Goal: Task Accomplishment & Management: Complete application form

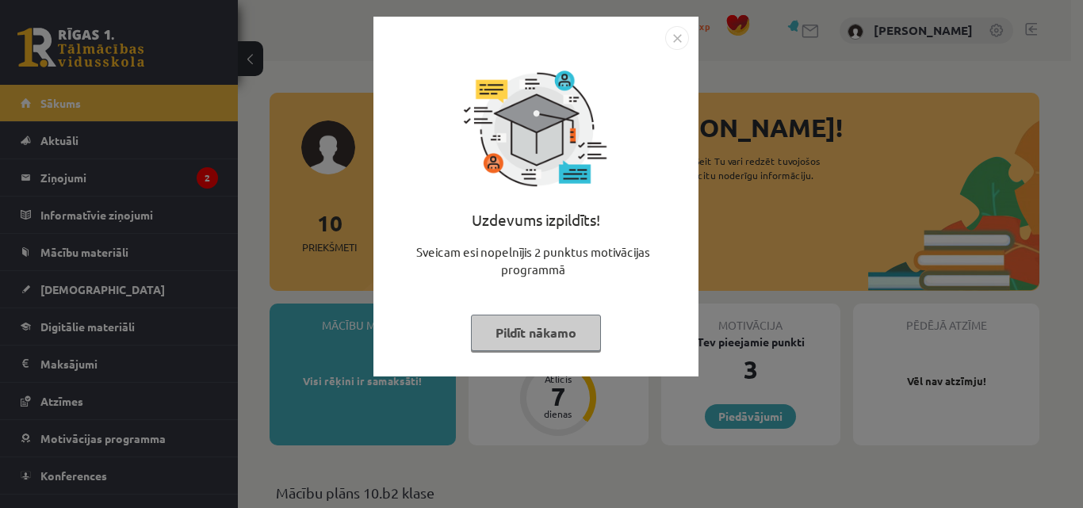
click at [670, 38] on img "Close" at bounding box center [677, 38] width 24 height 24
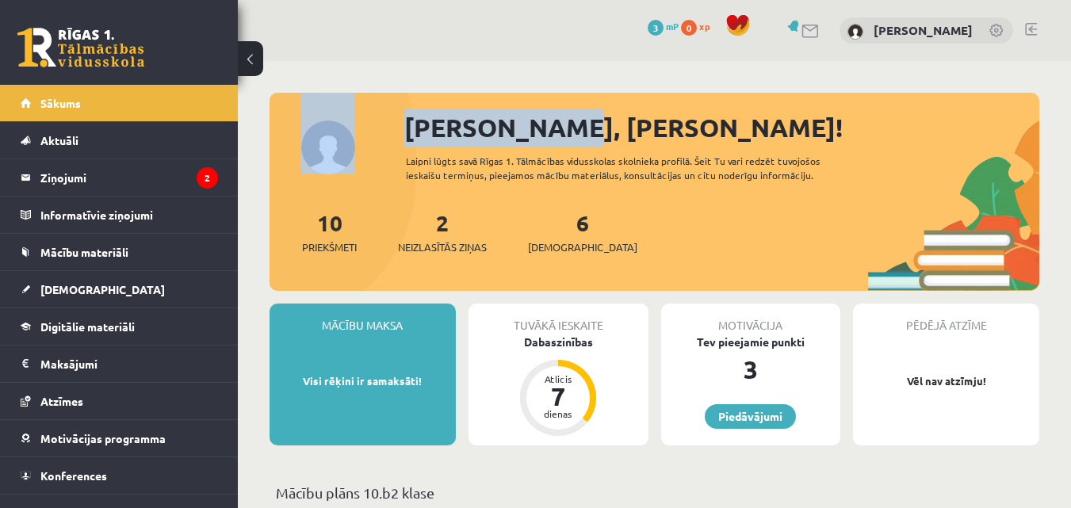
drag, startPoint x: 544, startPoint y: 126, endPoint x: 886, endPoint y: 82, distance: 344.4
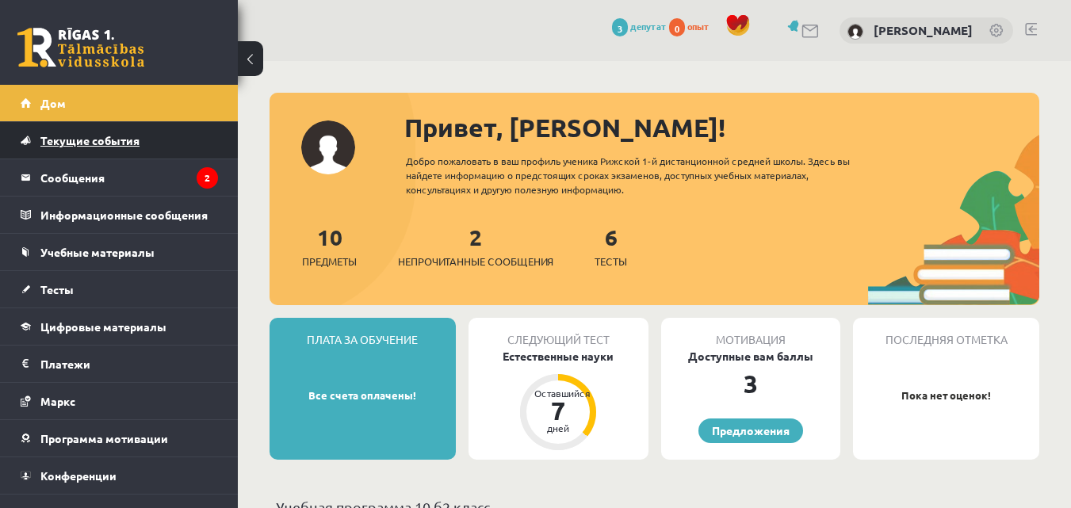
click at [161, 144] on link "Текущие события" at bounding box center [119, 140] width 197 height 36
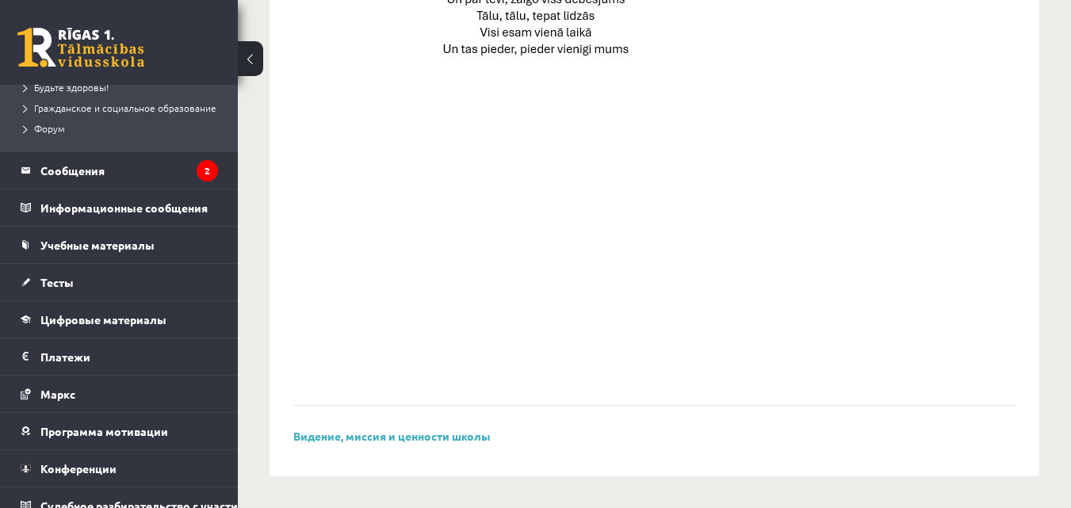
scroll to position [396, 0]
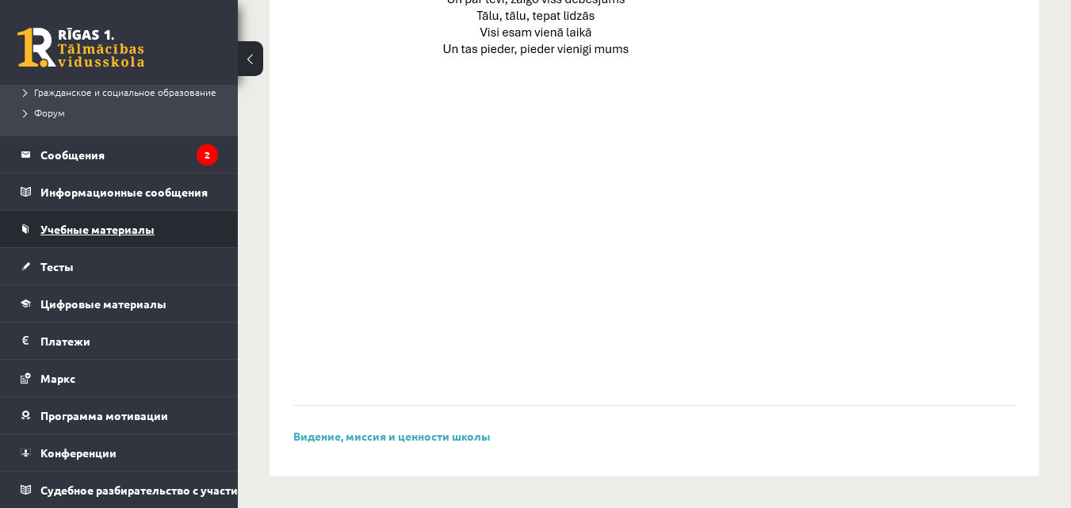
click at [142, 235] on link "Учебные материалы" at bounding box center [119, 229] width 197 height 36
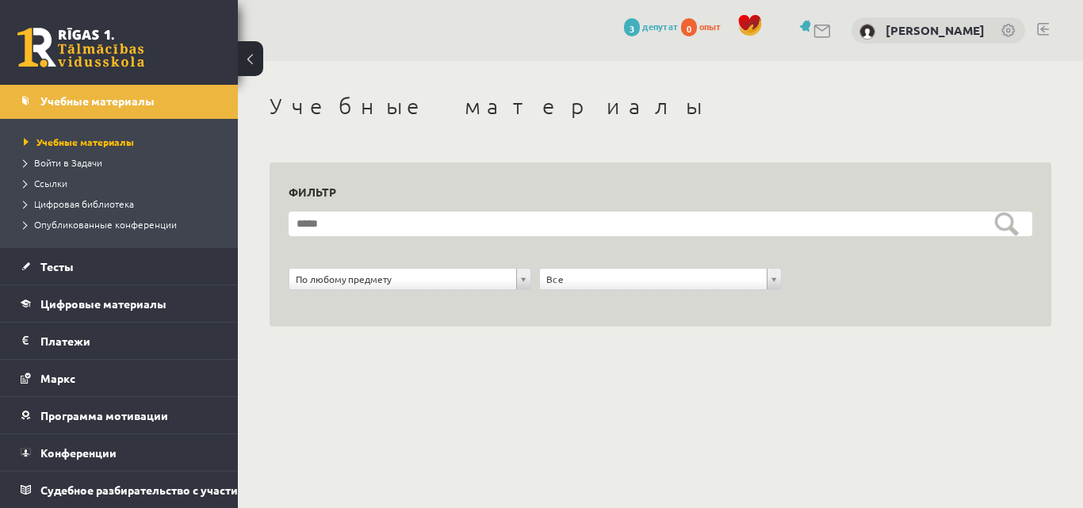
click at [799, 35] on div at bounding box center [813, 30] width 37 height 17
click at [813, 29] on link at bounding box center [822, 31] width 19 height 13
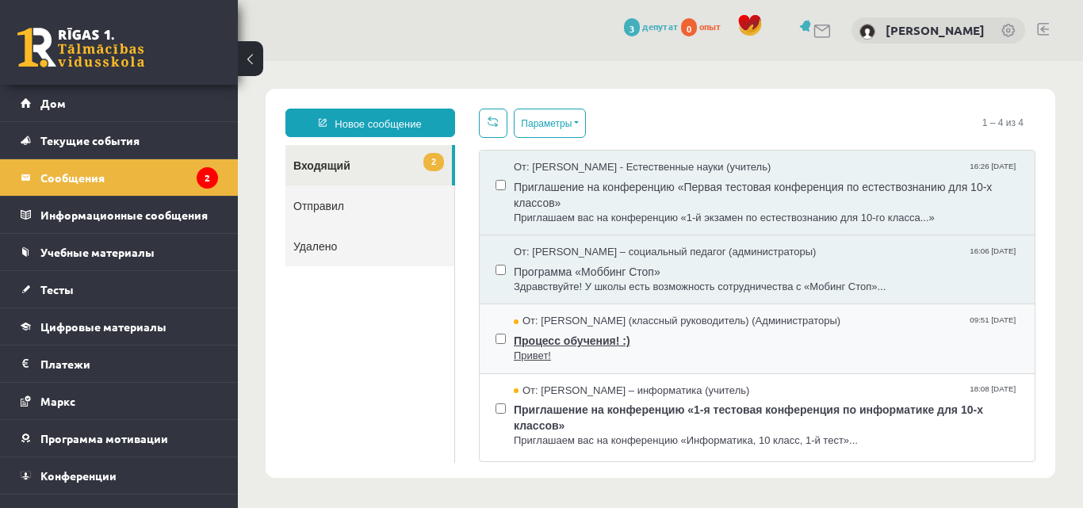
click at [869, 359] on span "Привет!" at bounding box center [766, 356] width 505 height 15
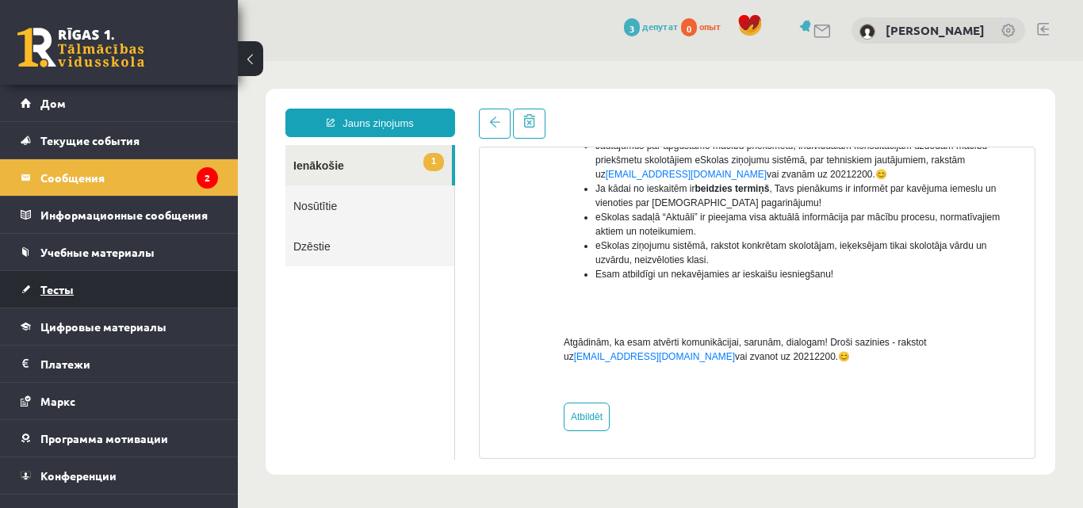
click at [56, 291] on font "Тесты" at bounding box center [56, 289] width 33 height 14
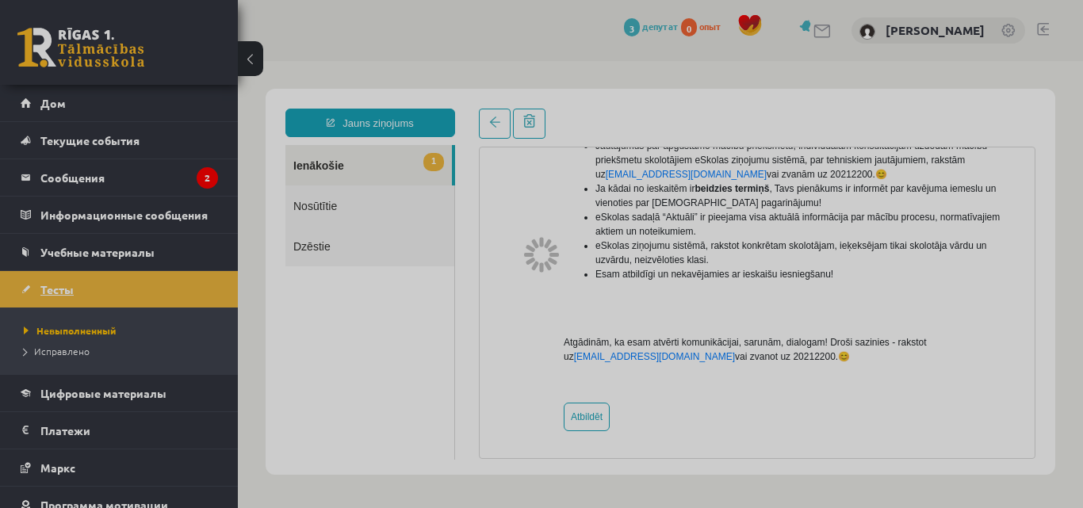
click at [56, 291] on div at bounding box center [541, 254] width 1083 height 508
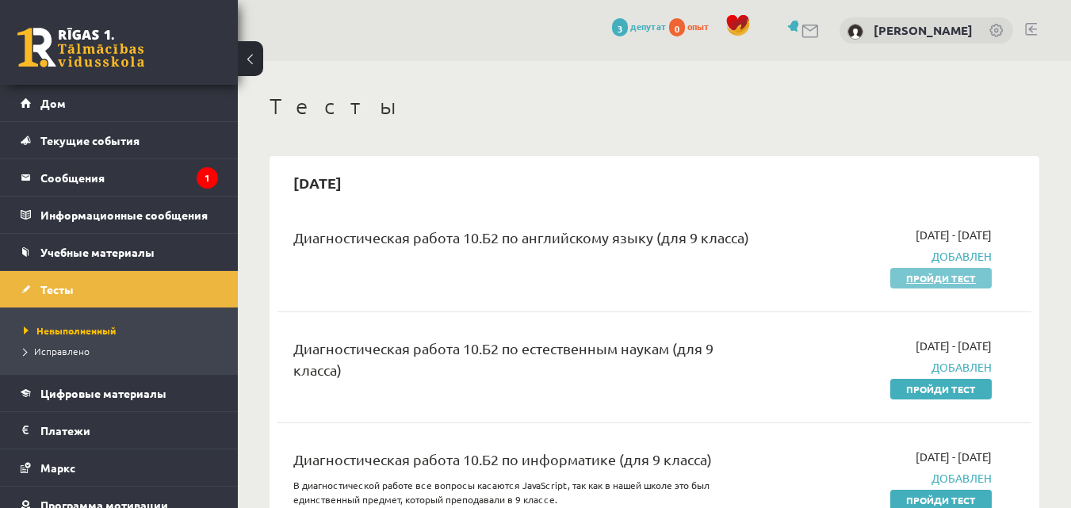
click at [923, 277] on font "Пройди тест" at bounding box center [941, 278] width 70 height 13
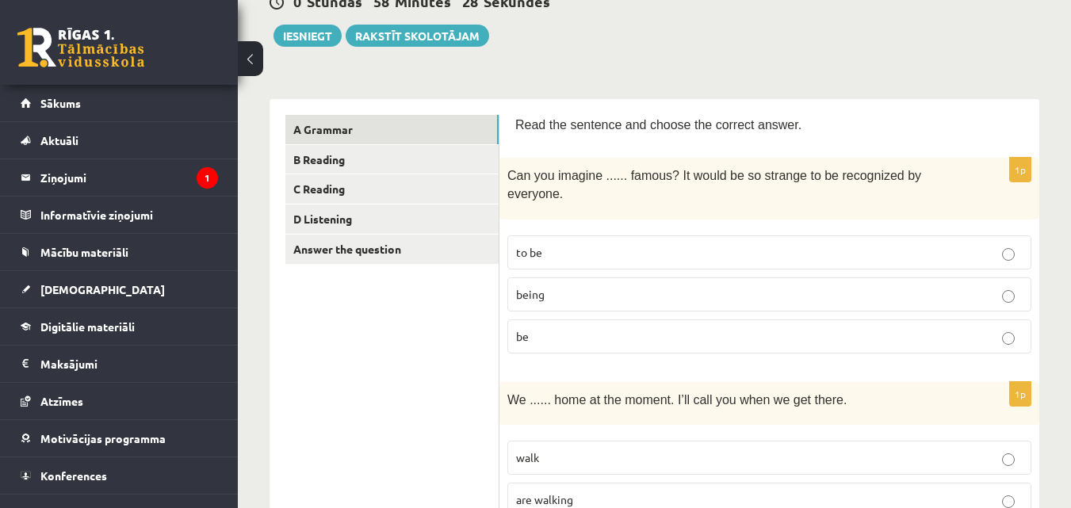
scroll to position [238, 0]
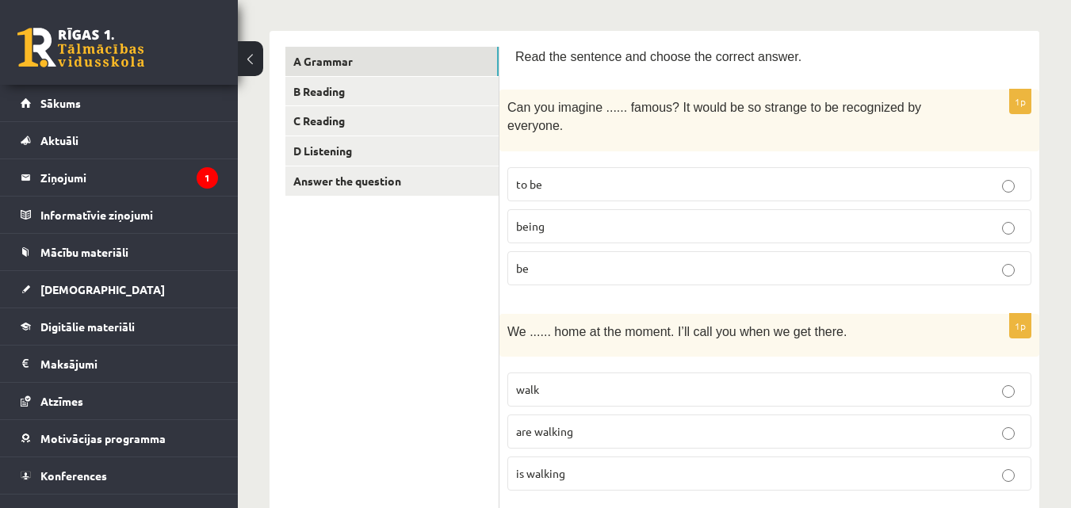
click at [664, 176] on p "to be" at bounding box center [769, 184] width 506 height 17
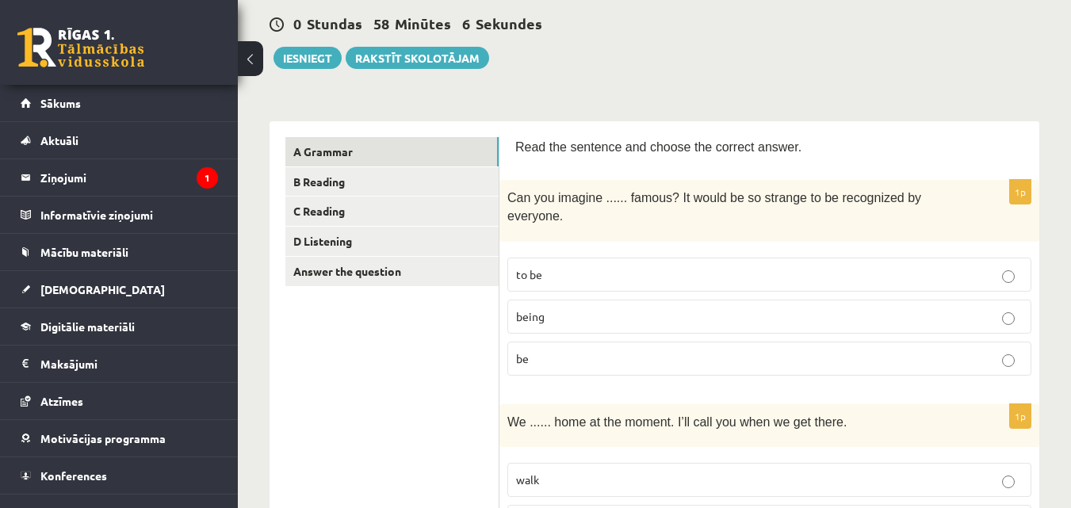
scroll to position [158, 0]
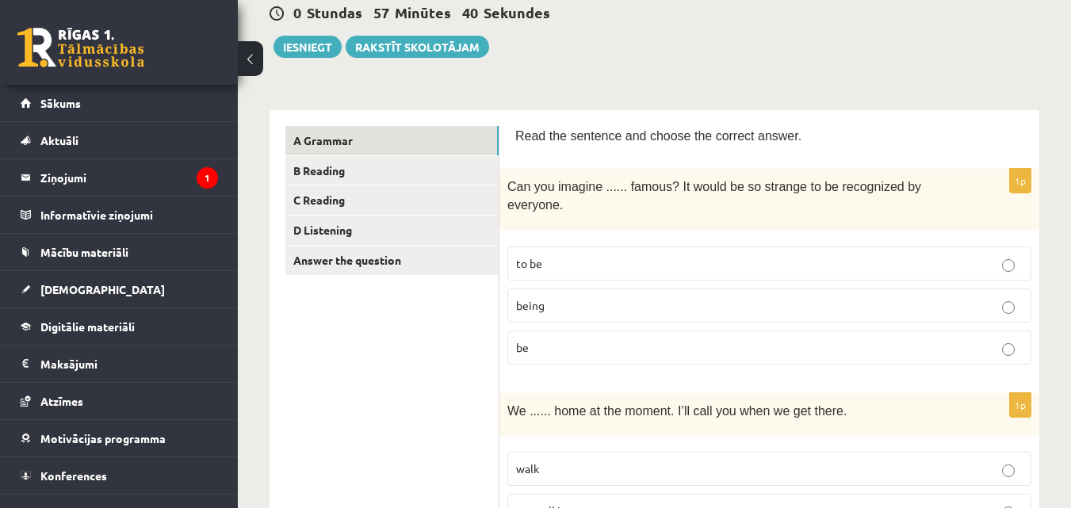
drag, startPoint x: 1003, startPoint y: 275, endPoint x: 1012, endPoint y: 258, distance: 18.8
click at [1005, 288] on label "being" at bounding box center [769, 305] width 524 height 34
click at [632, 297] on p "being" at bounding box center [769, 305] width 506 height 17
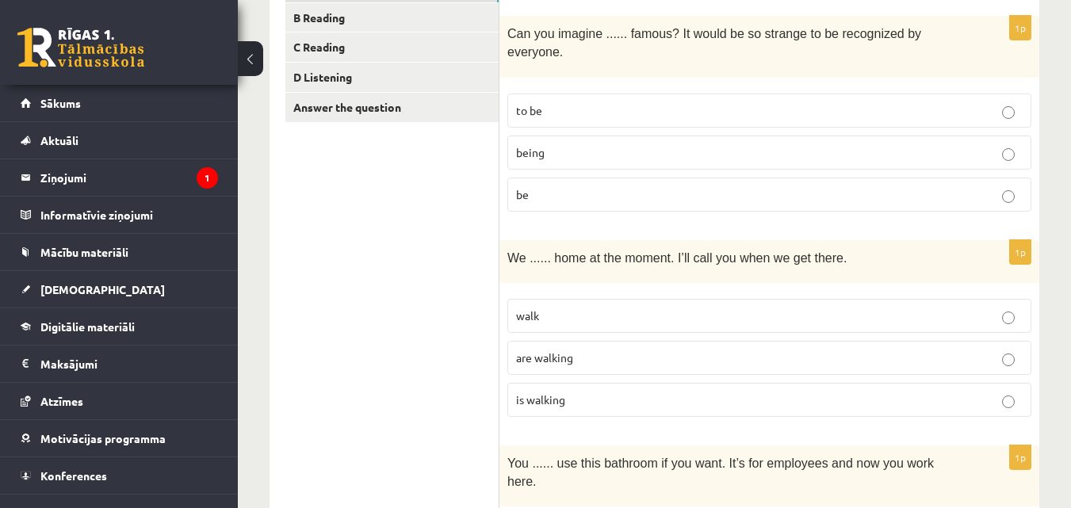
scroll to position [317, 0]
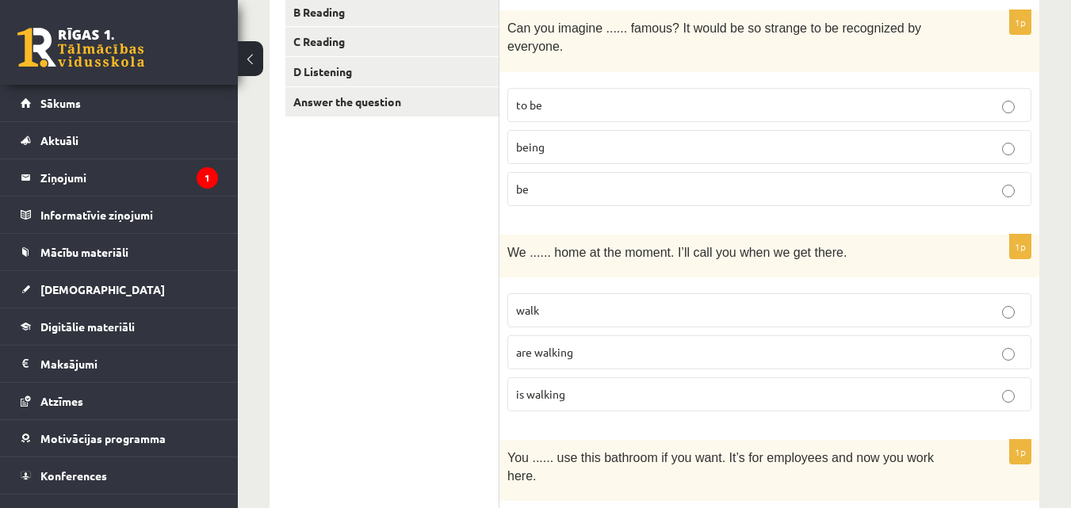
click at [629, 344] on p "are walking" at bounding box center [769, 352] width 506 height 17
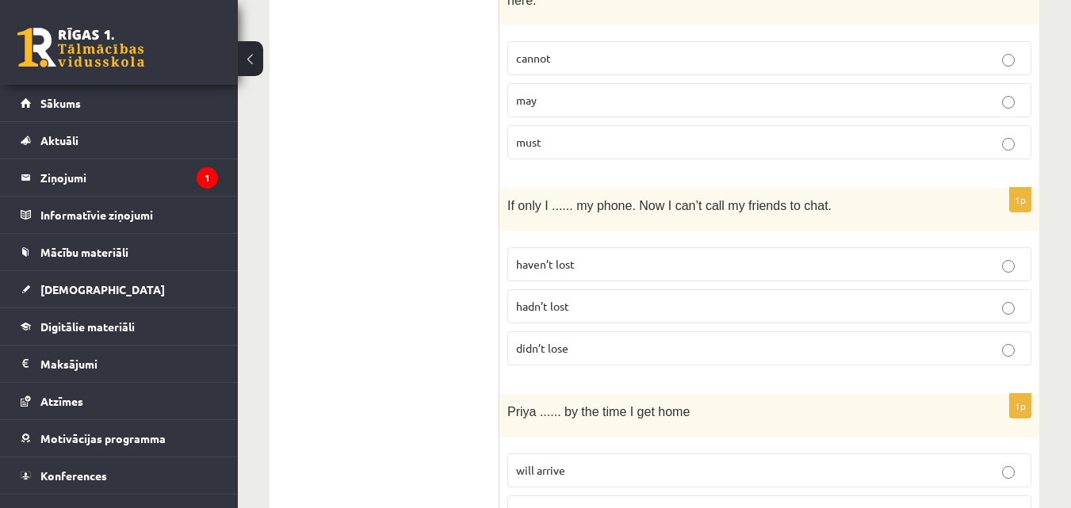
scroll to position [713, 0]
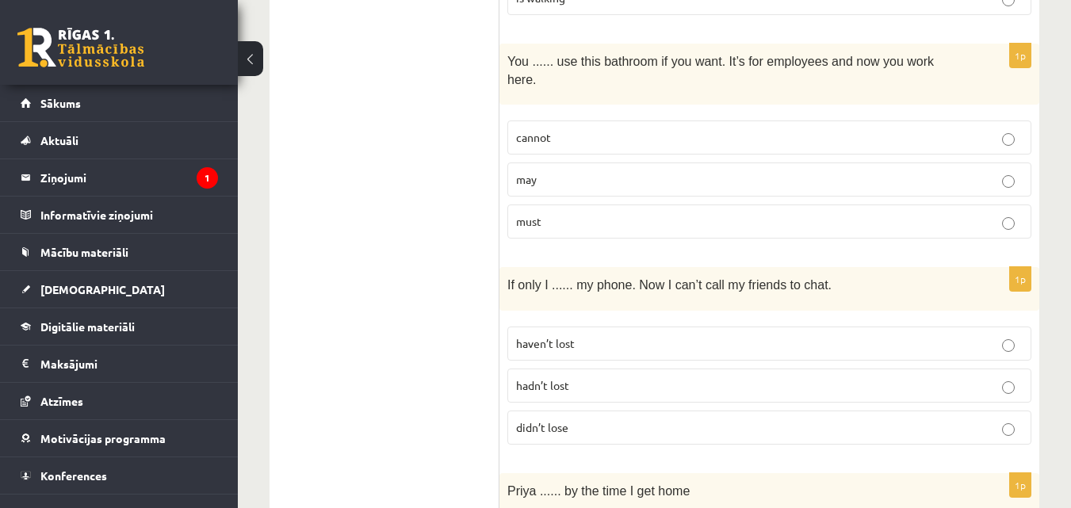
click at [735, 171] on p "may" at bounding box center [769, 179] width 506 height 17
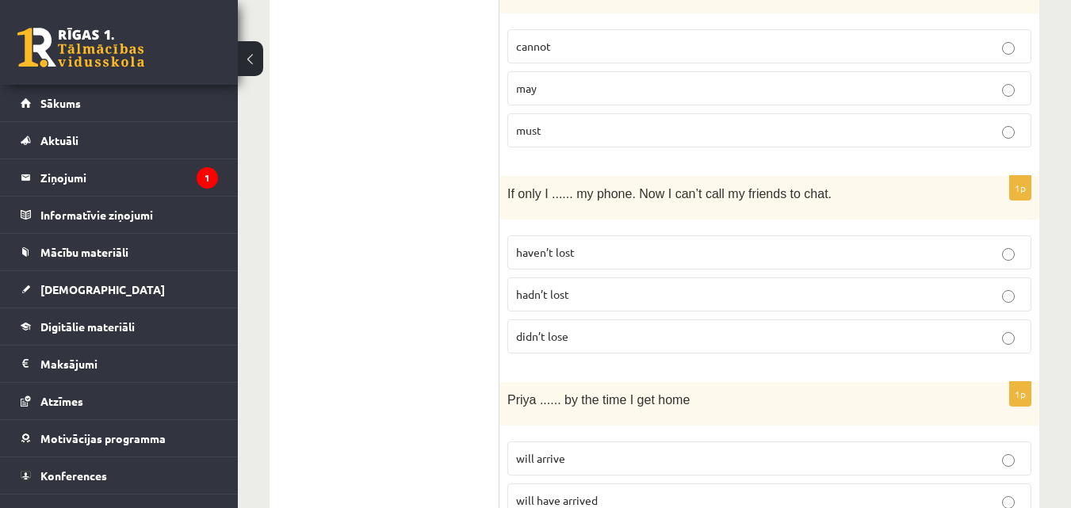
scroll to position [951, 0]
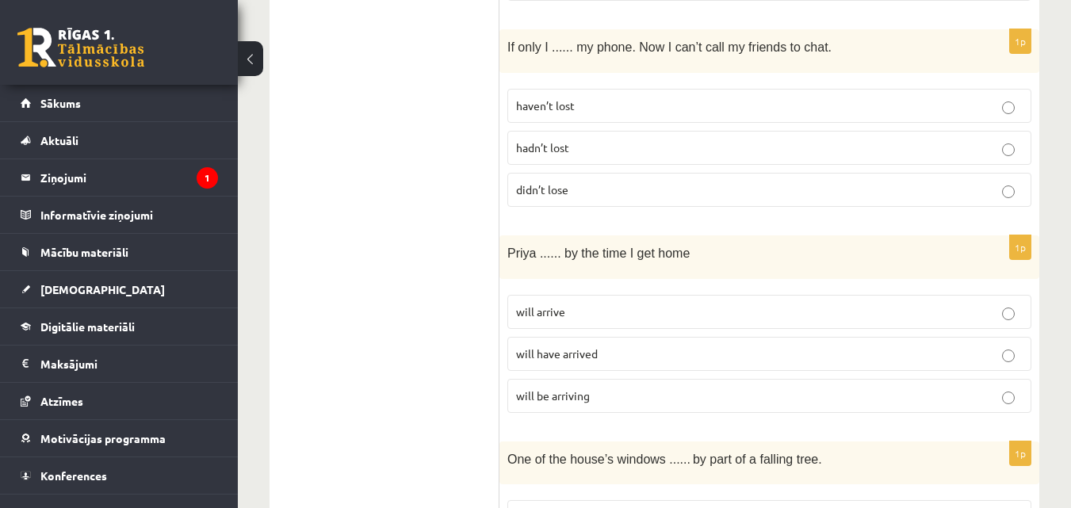
click at [607, 139] on p "hadn’t lost" at bounding box center [769, 147] width 506 height 17
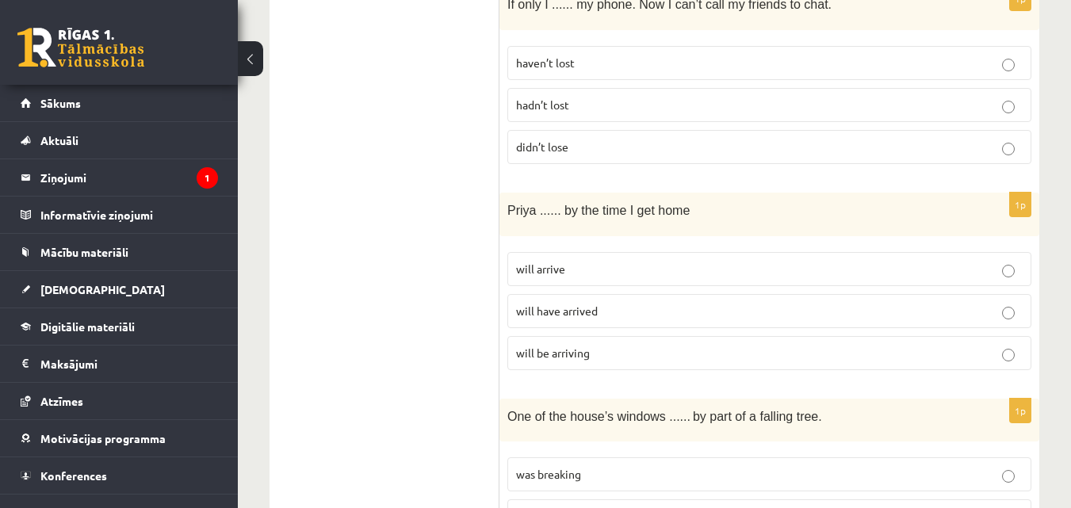
scroll to position [1030, 0]
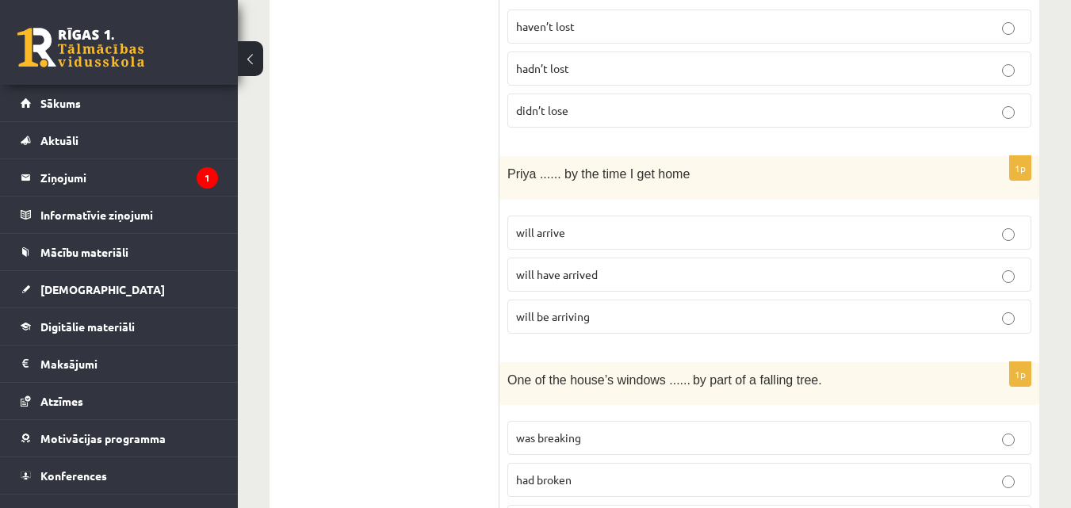
click at [603, 224] on p "will arrive" at bounding box center [769, 232] width 506 height 17
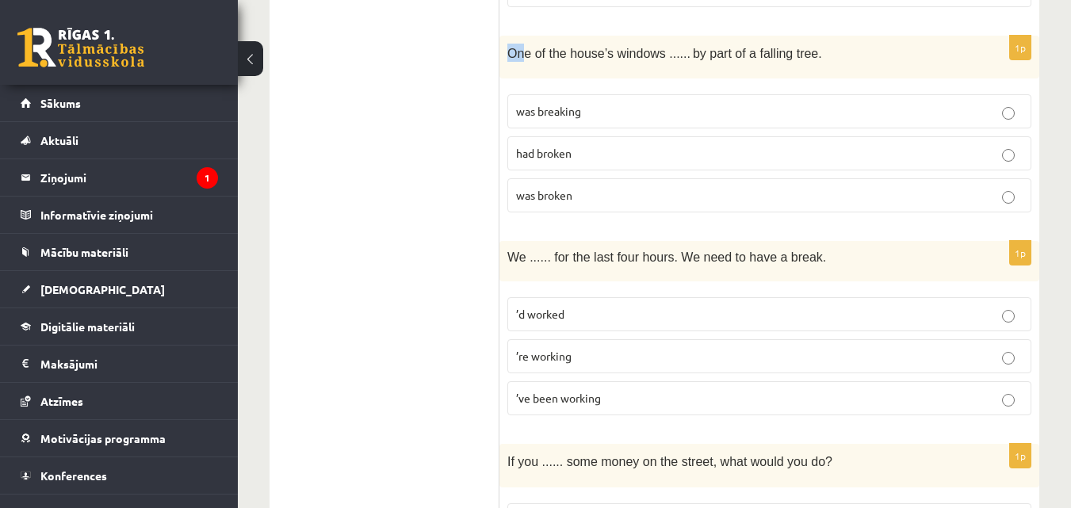
scroll to position [1354, 0]
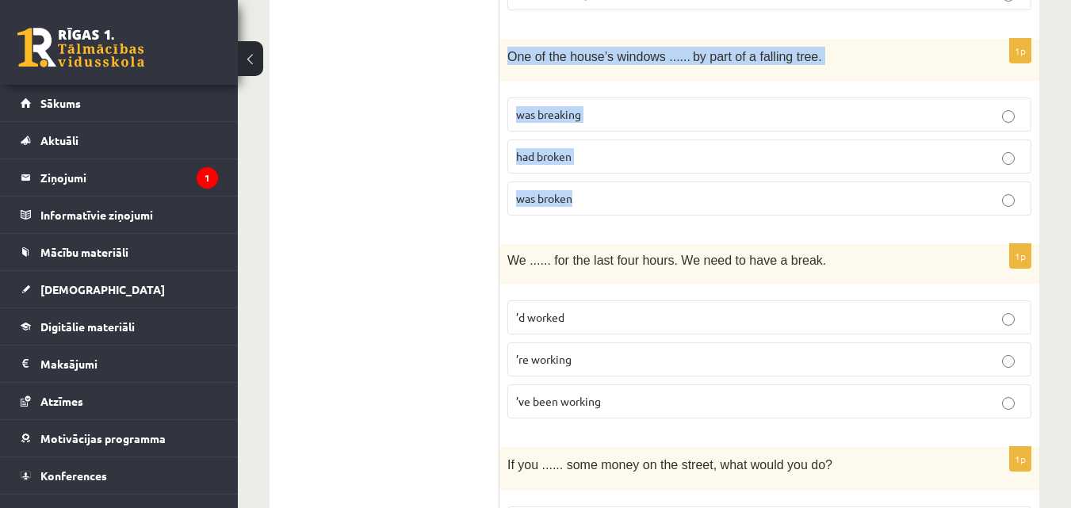
copy div "One of the house’s windows ...... by part of a falling tree. was breaking had b…"
drag, startPoint x: 509, startPoint y: 13, endPoint x: 1010, endPoint y: 152, distance: 519.7
click at [1010, 152] on div "1p One of the house’s windows ...... by part of a falling tree. was breaking ha…" at bounding box center [769, 134] width 540 height 190
click at [834, 106] on p "was breaking" at bounding box center [769, 114] width 506 height 17
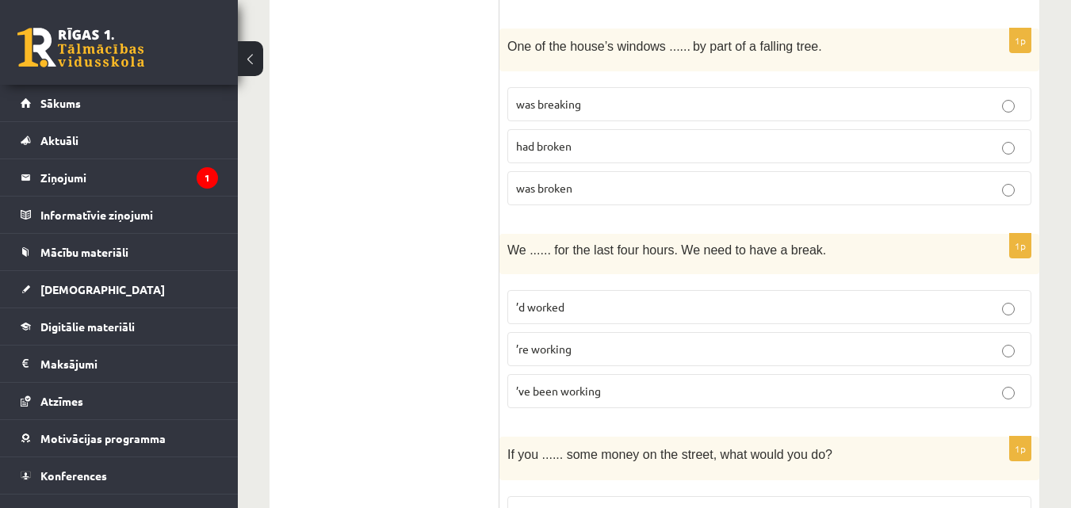
scroll to position [1433, 0]
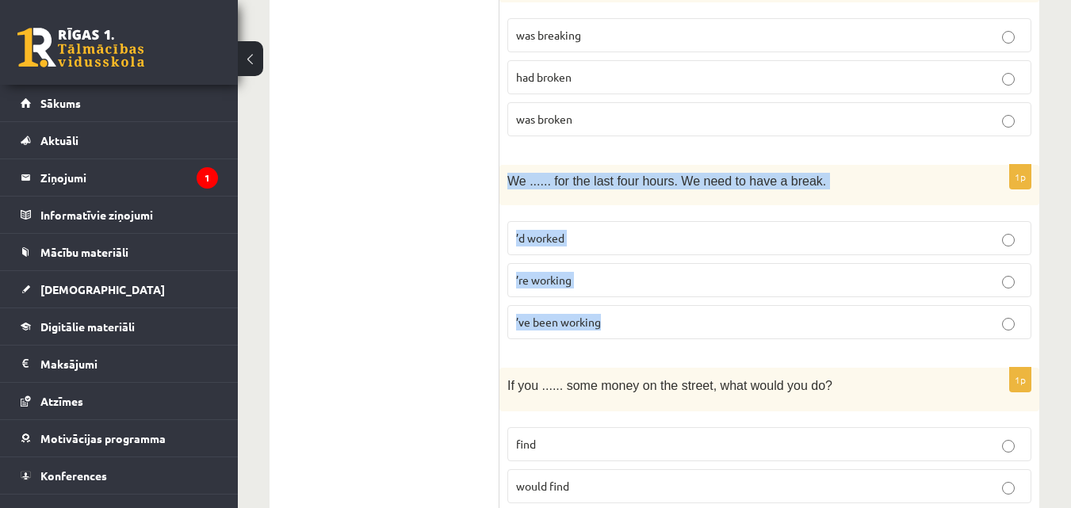
drag, startPoint x: 506, startPoint y: 139, endPoint x: 882, endPoint y: 280, distance: 402.0
click at [882, 280] on div "1p We ...... for the last four hours. We need to have a break. ’d worked ’re wo…" at bounding box center [769, 258] width 540 height 187
copy div "We ...... for the last four hours. We need to have a break. ’d worked ’re worki…"
click at [665, 314] on p "’ve been working" at bounding box center [769, 322] width 506 height 17
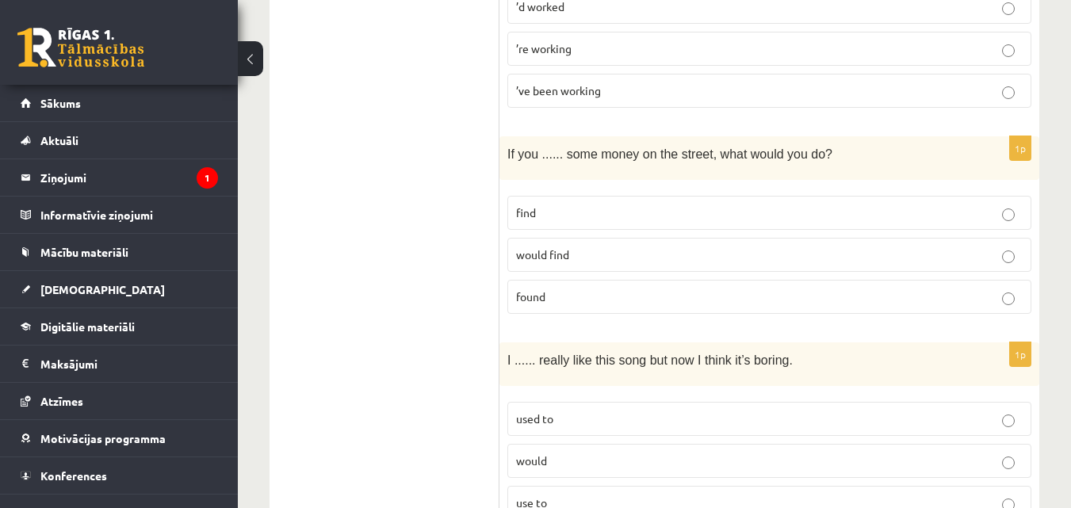
scroll to position [1671, 0]
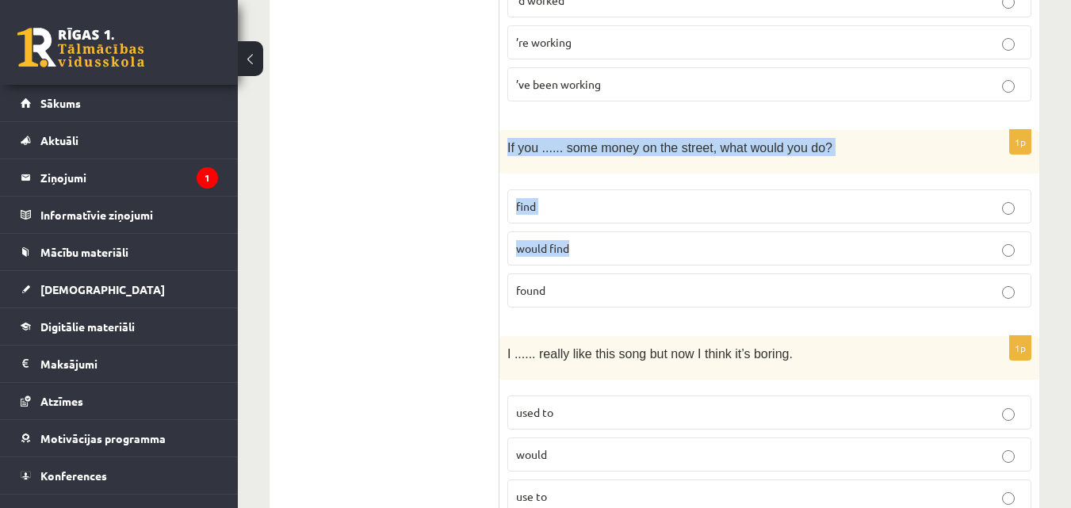
drag, startPoint x: 505, startPoint y: 104, endPoint x: 802, endPoint y: 228, distance: 322.2
click at [802, 228] on div "1p If you ...... some money on the street, what would you do? find would find f…" at bounding box center [769, 225] width 540 height 190
click at [514, 141] on span "If you ...... some money on the street, what would you do?" at bounding box center [669, 147] width 325 height 13
drag, startPoint x: 502, startPoint y: 109, endPoint x: 629, endPoint y: 251, distance: 190.3
click at [629, 251] on div "1p If you ...... some money on the street, what would you do? find would find f…" at bounding box center [769, 225] width 540 height 190
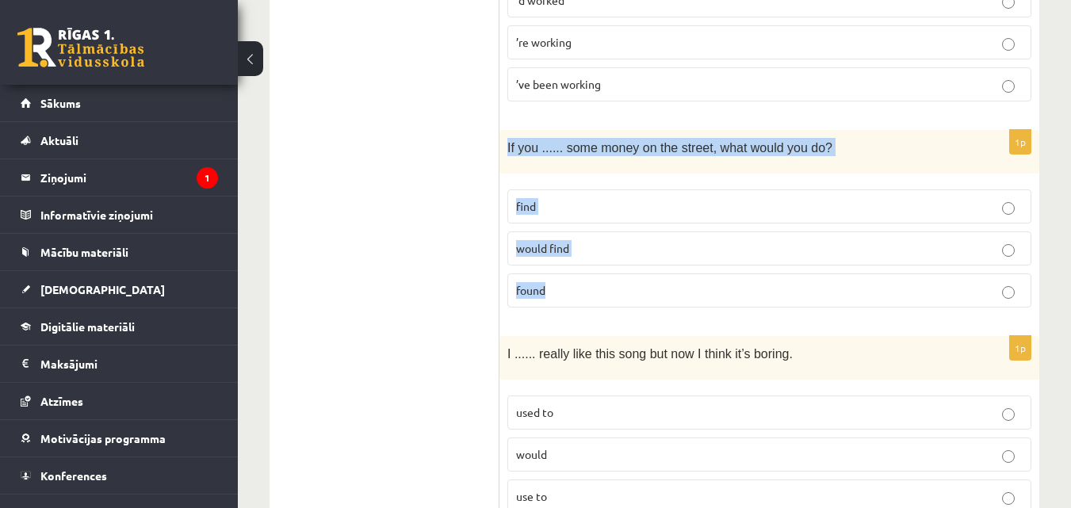
copy div "If you ...... some money on the street, what would you do? find would find found"
click at [628, 282] on p "found" at bounding box center [769, 290] width 506 height 17
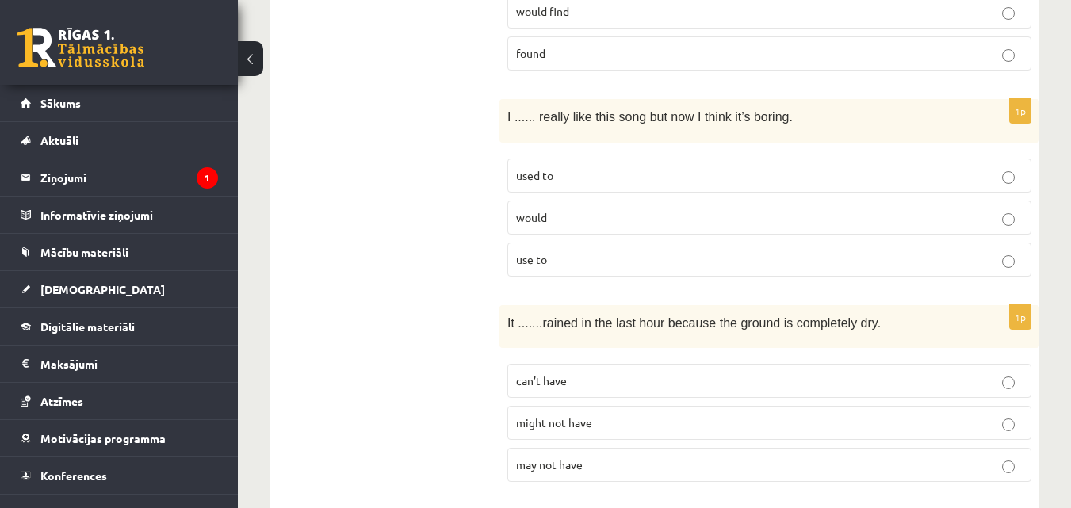
scroll to position [1908, 0]
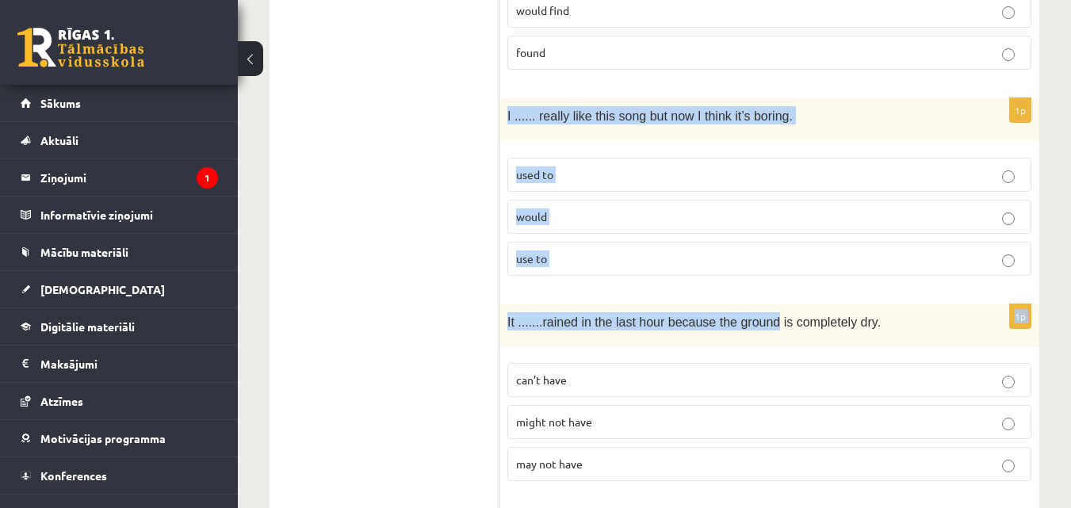
drag, startPoint x: 506, startPoint y: 81, endPoint x: 762, endPoint y: 256, distance: 310.2
click at [762, 256] on form "Read the sentence and choose the correct answer. 1p Can you imagine ...... famo…" at bounding box center [769, 479] width 508 height 4206
copy form "I ...... really like this song but now I think it’s boring. used to would use t…"
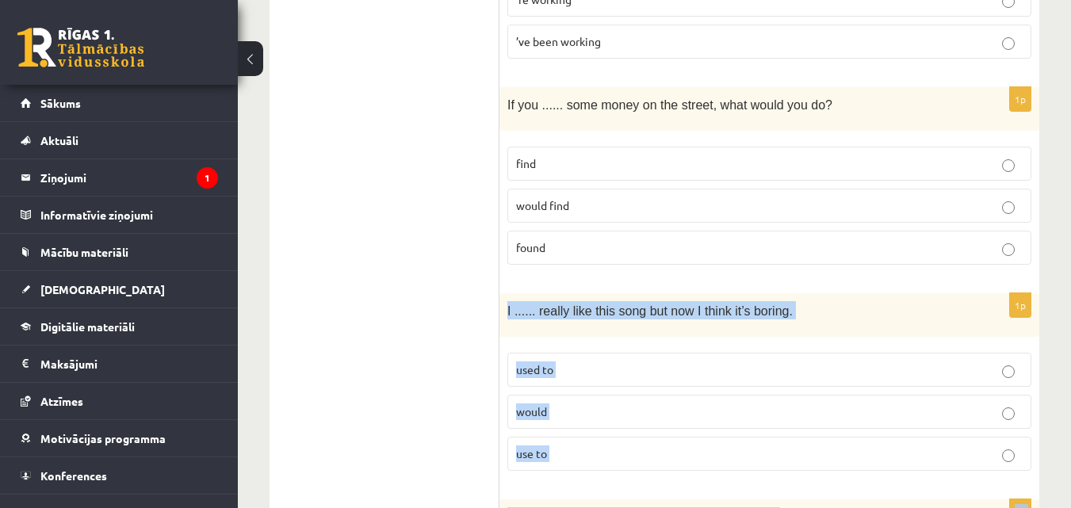
scroll to position [1750, 0]
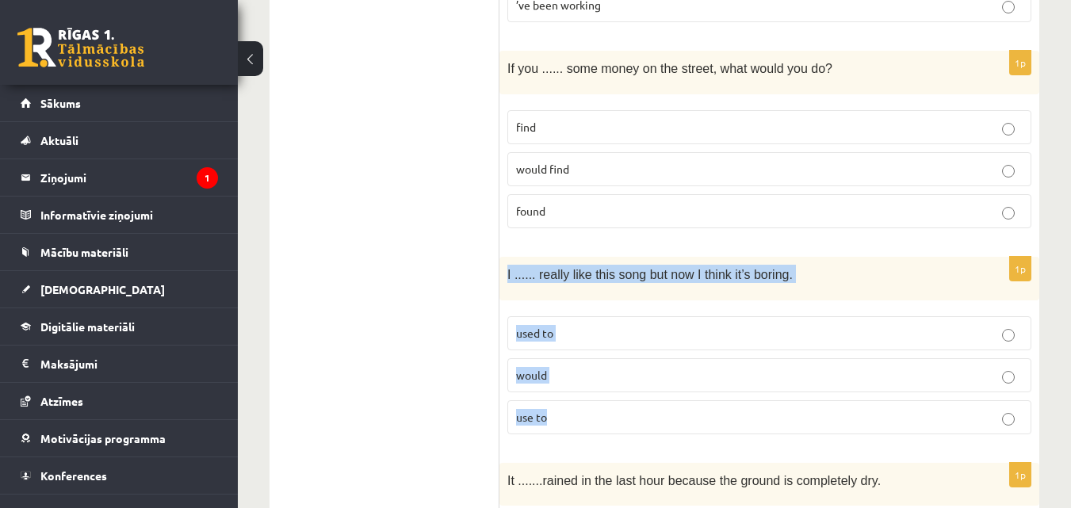
drag, startPoint x: 503, startPoint y: 240, endPoint x: 820, endPoint y: 371, distance: 342.9
click at [820, 371] on div "1p I ...... really like this song but now I think it’s boring. used to would us…" at bounding box center [769, 352] width 540 height 190
copy div "I ...... really like this song but now I think it’s boring. used to would use to"
click at [610, 325] on p "used to" at bounding box center [769, 333] width 506 height 17
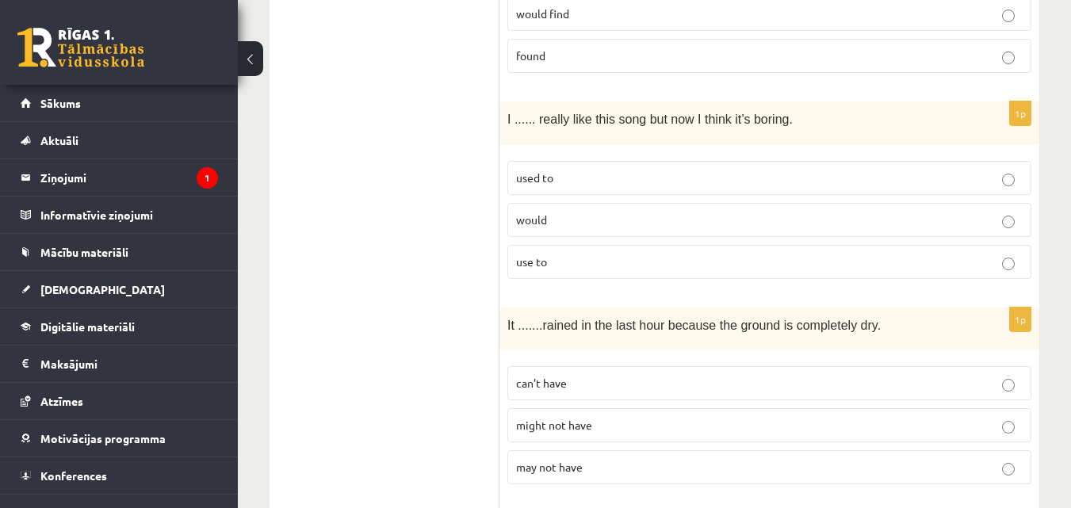
scroll to position [1908, 0]
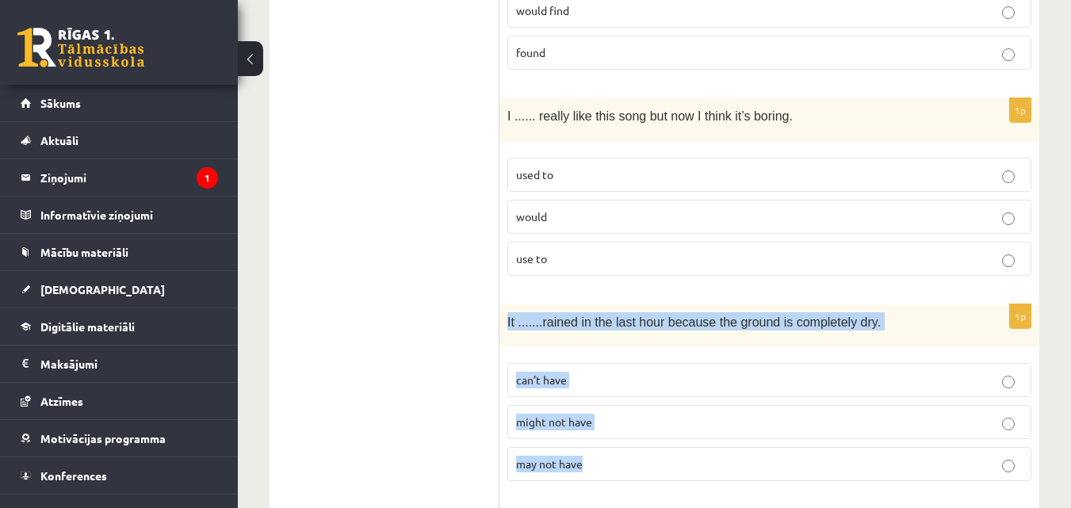
drag, startPoint x: 502, startPoint y: 289, endPoint x: 902, endPoint y: 406, distance: 416.8
click at [902, 406] on div "1p It ....... rained in the last hour because the ground is completely dry. can…" at bounding box center [769, 399] width 540 height 190
copy div "It ....... rained in the last hour because the ground is completely dry. can’t …"
click at [636, 363] on label "can’t have" at bounding box center [769, 380] width 524 height 34
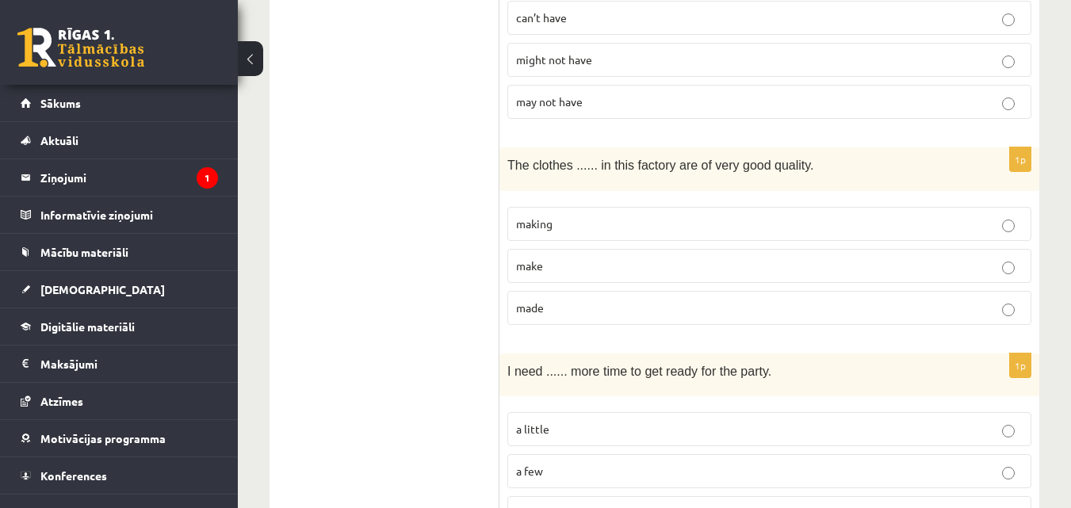
scroll to position [2155, 0]
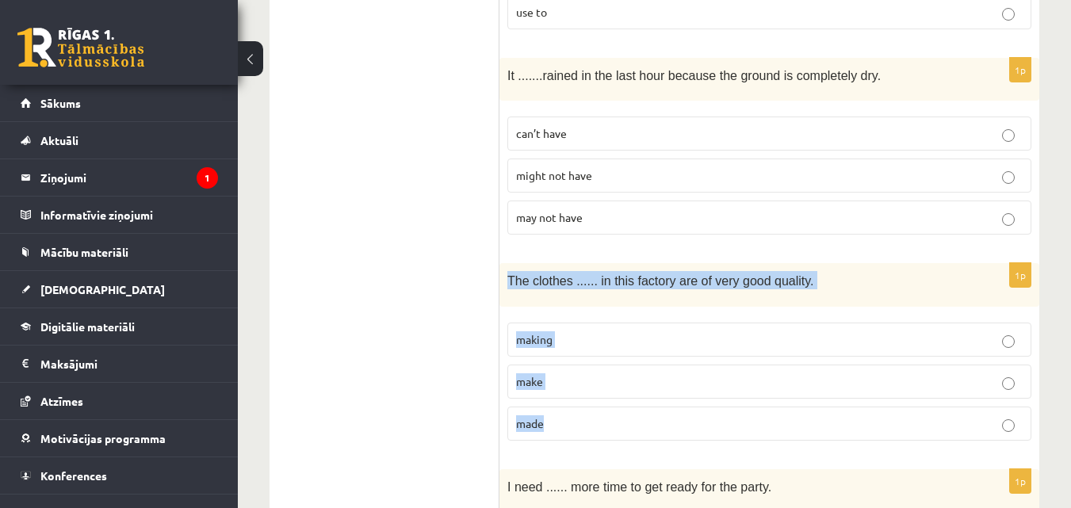
drag, startPoint x: 502, startPoint y: 246, endPoint x: 788, endPoint y: 383, distance: 316.2
click at [788, 383] on div "1p The clothes ...... in this factory are of very good quality. making make made" at bounding box center [769, 358] width 540 height 190
copy div "The clothes ...... in this factory are of very good quality. making make made"
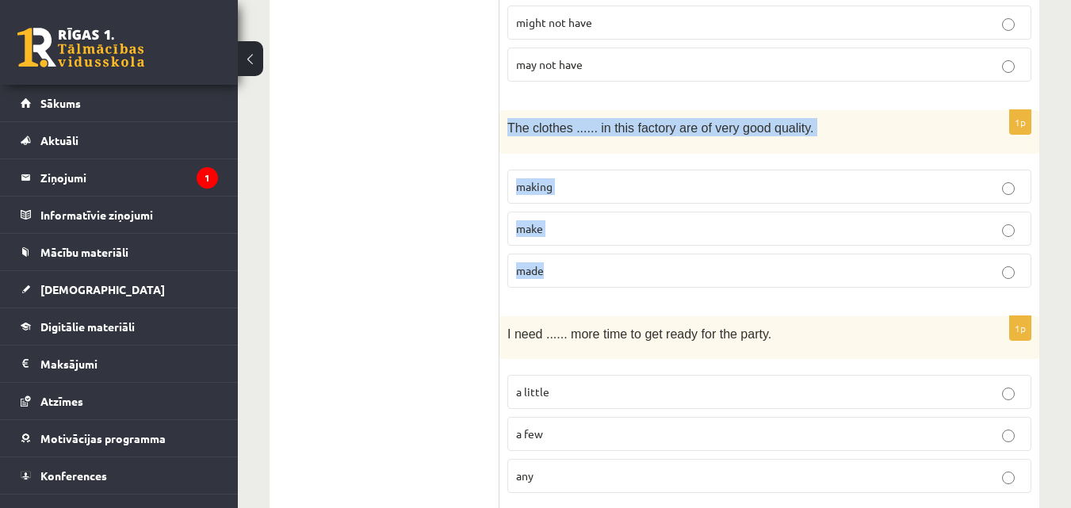
scroll to position [2393, 0]
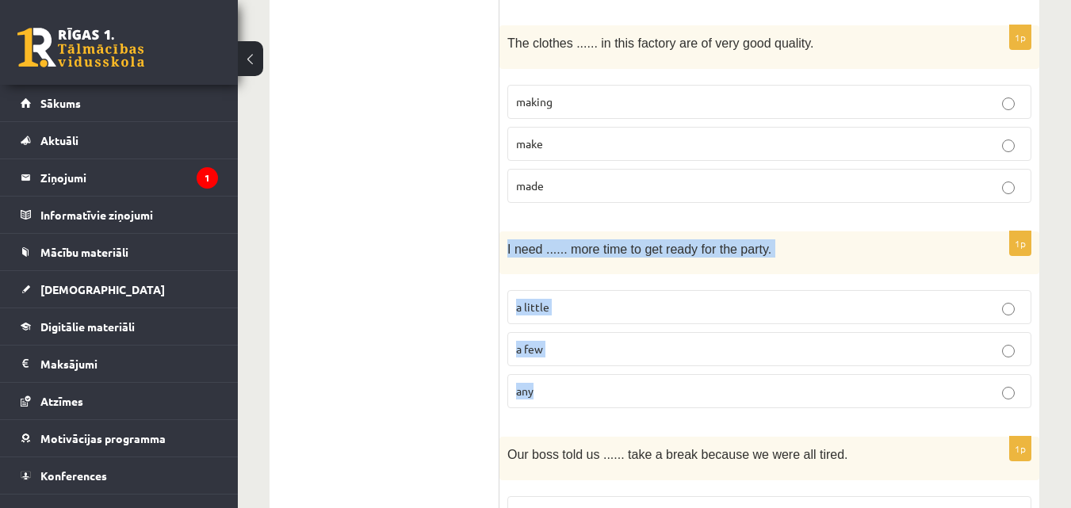
drag, startPoint x: 507, startPoint y: 216, endPoint x: 825, endPoint y: 361, distance: 349.3
click at [825, 361] on div "1p I need ...... more time to get ready for the party. a little a few any" at bounding box center [769, 326] width 540 height 190
copy div "I need ...... more time to get ready for the party. a little a few any"
click at [705, 299] on p "a little" at bounding box center [769, 307] width 506 height 17
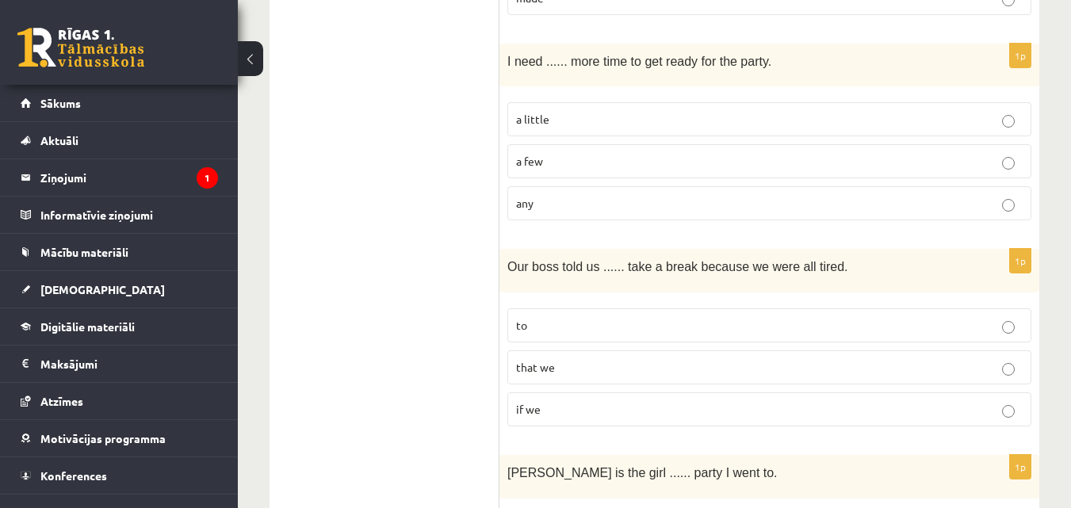
scroll to position [2630, 0]
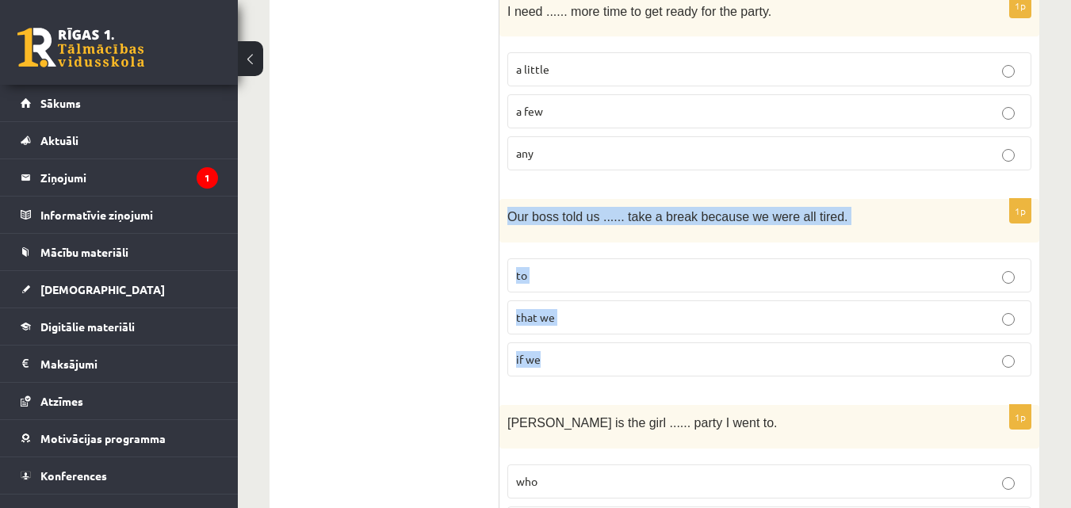
drag, startPoint x: 509, startPoint y: 182, endPoint x: 705, endPoint y: 327, distance: 244.3
click at [704, 324] on div "1p Our boss told us ...... take a break because we were all tired. to that we i…" at bounding box center [769, 294] width 540 height 190
copy div "Our boss told us ...... take a break because we were all tired. to that we if we"
click at [567, 250] on fieldset "to that we if we" at bounding box center [769, 315] width 524 height 131
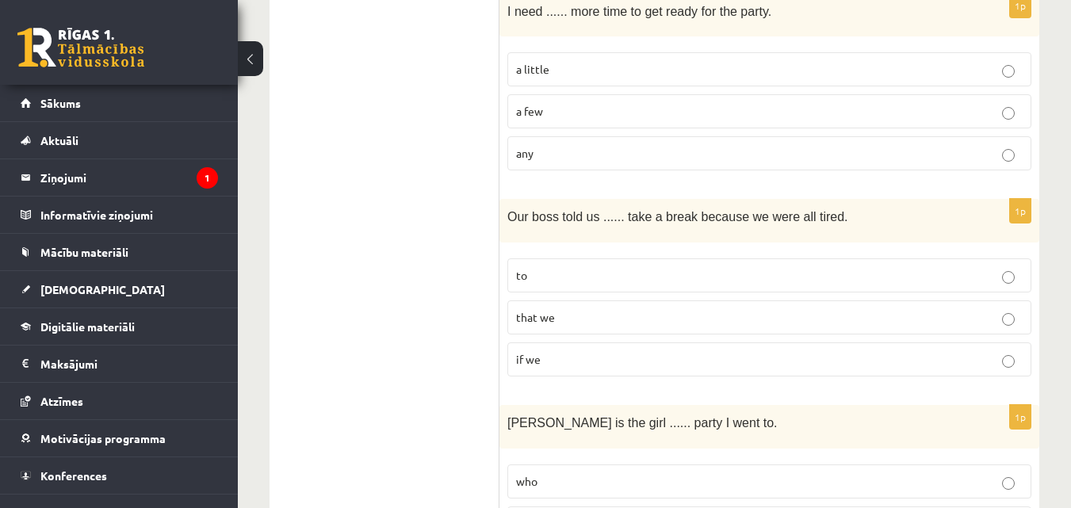
click at [583, 258] on label "to" at bounding box center [769, 275] width 524 height 34
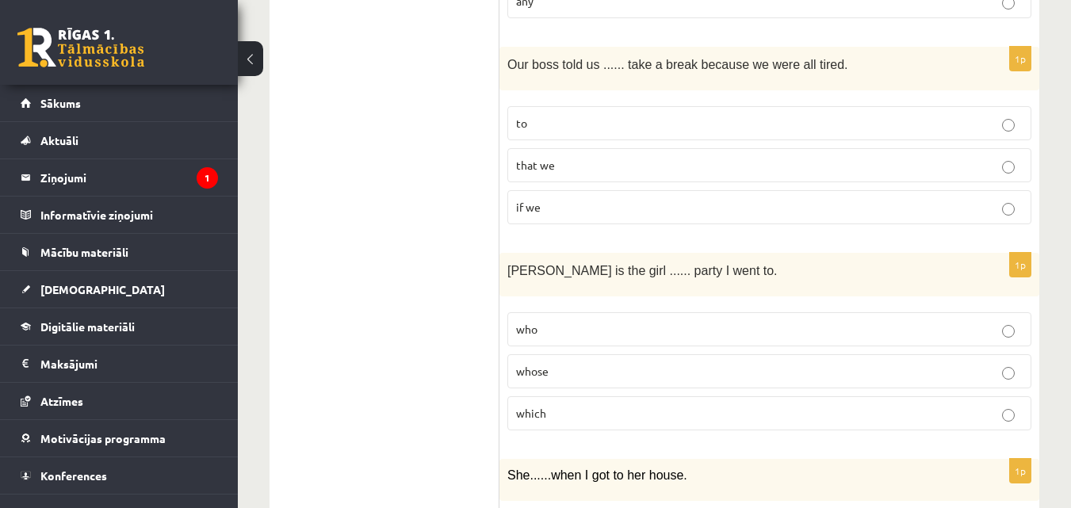
scroll to position [2789, 0]
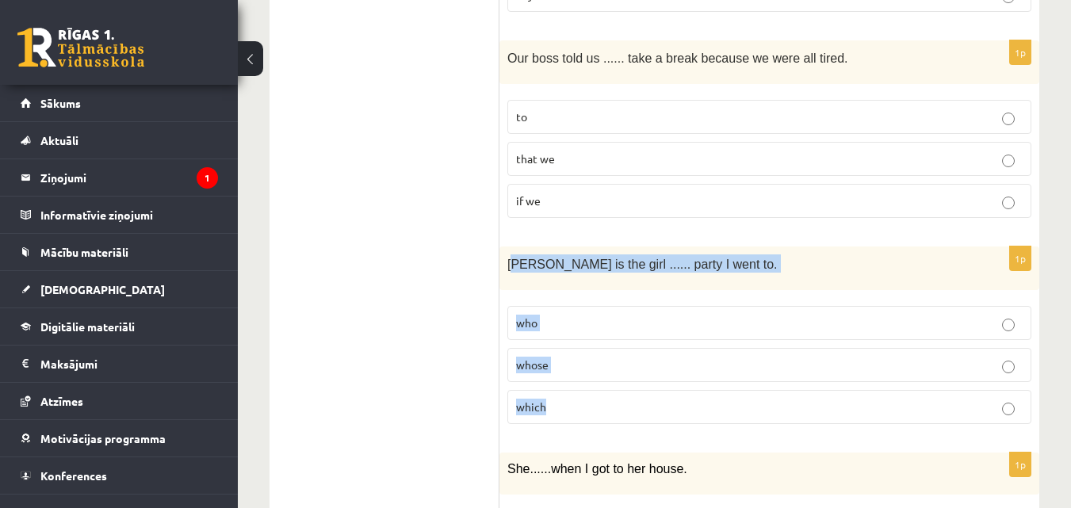
drag, startPoint x: 510, startPoint y: 227, endPoint x: 705, endPoint y: 356, distance: 234.1
click at [705, 356] on div "1p Jenny is the girl ...... party I went to. who whose which" at bounding box center [769, 341] width 540 height 190
copy div "enny is the girl ...... party I went to. who whose which"
click at [580, 357] on p "whose" at bounding box center [769, 365] width 506 height 17
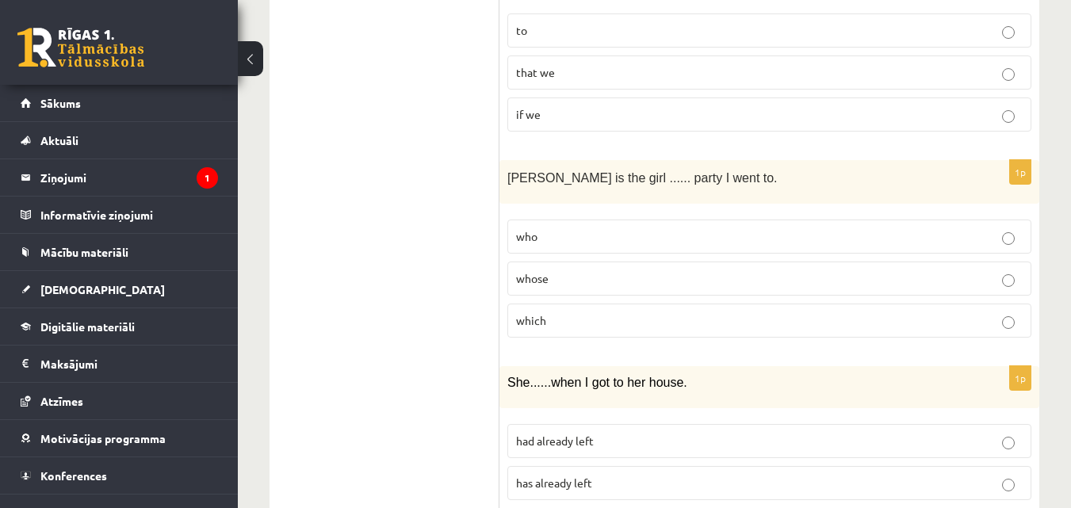
scroll to position [2947, 0]
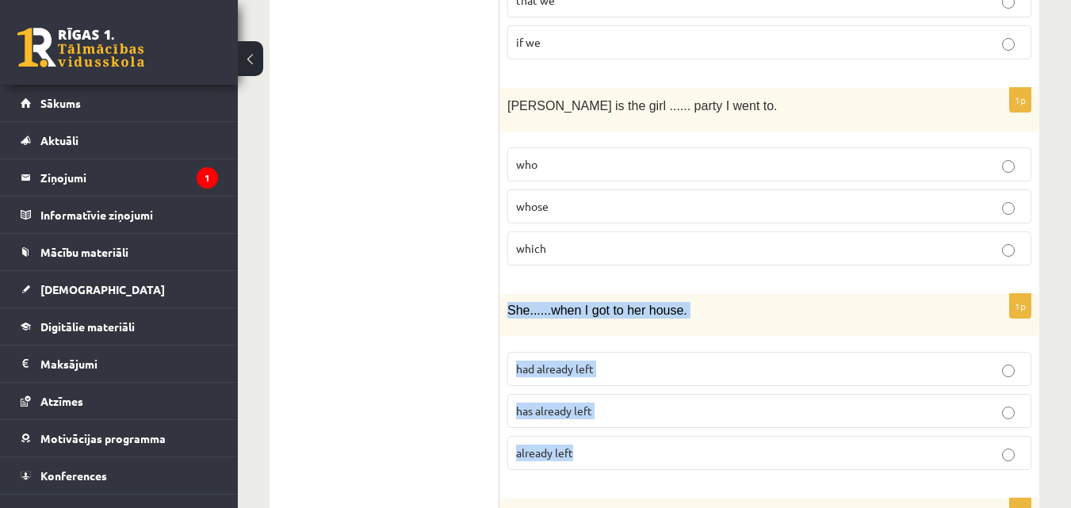
drag, startPoint x: 582, startPoint y: 276, endPoint x: 723, endPoint y: 398, distance: 186.5
click at [723, 398] on div "1p She ...... when I got to her house. had already left has already left alread…" at bounding box center [769, 388] width 540 height 189
click at [651, 352] on label "had already left" at bounding box center [769, 369] width 524 height 34
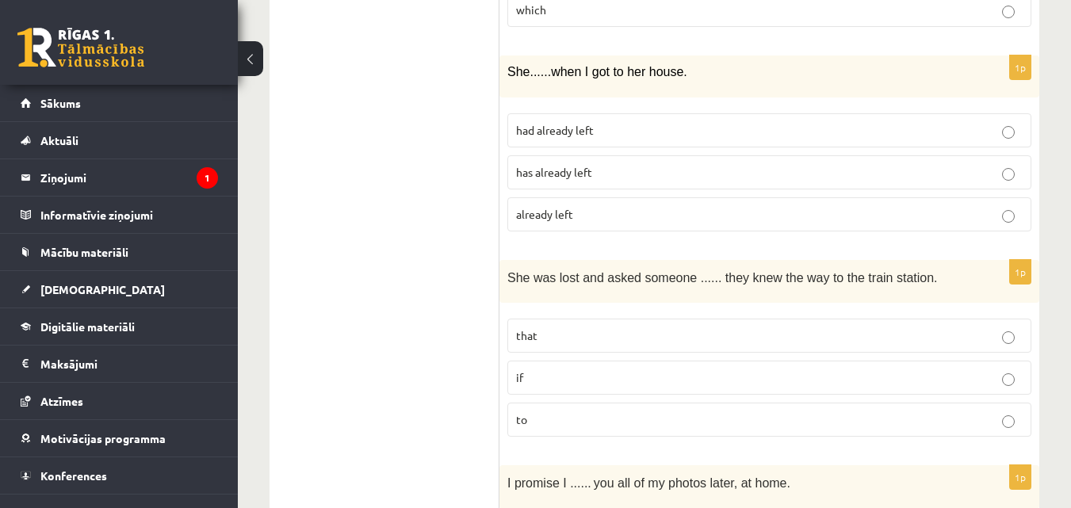
scroll to position [3185, 0]
drag, startPoint x: 498, startPoint y: 239, endPoint x: 840, endPoint y: 290, distance: 345.3
drag, startPoint x: 396, startPoint y: 280, endPoint x: 462, endPoint y: 275, distance: 65.9
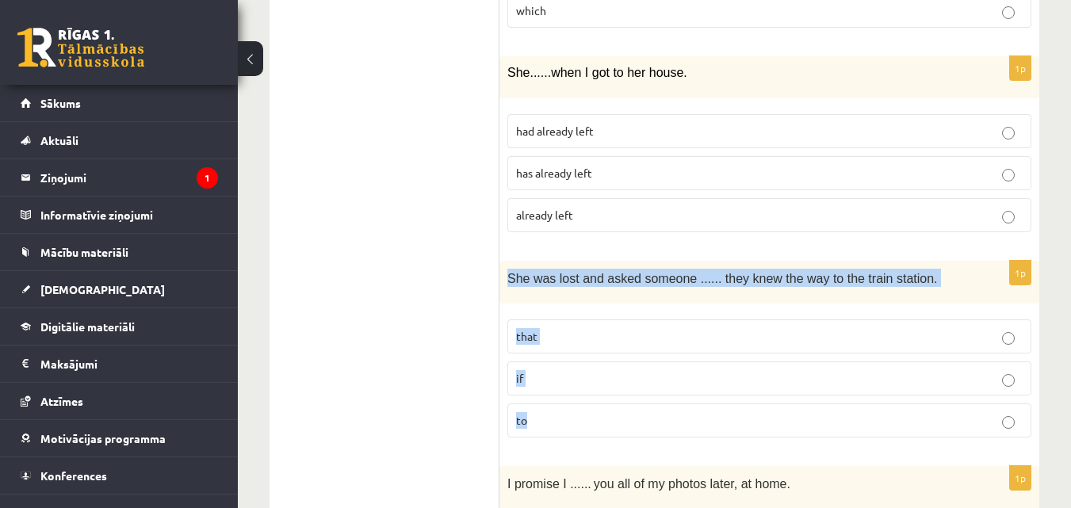
drag, startPoint x: 508, startPoint y: 250, endPoint x: 931, endPoint y: 365, distance: 438.5
click at [931, 365] on div "1p She was lost and asked someone ...... they knew the way to the train station…" at bounding box center [769, 356] width 540 height 190
click at [624, 370] on p "if" at bounding box center [769, 378] width 506 height 17
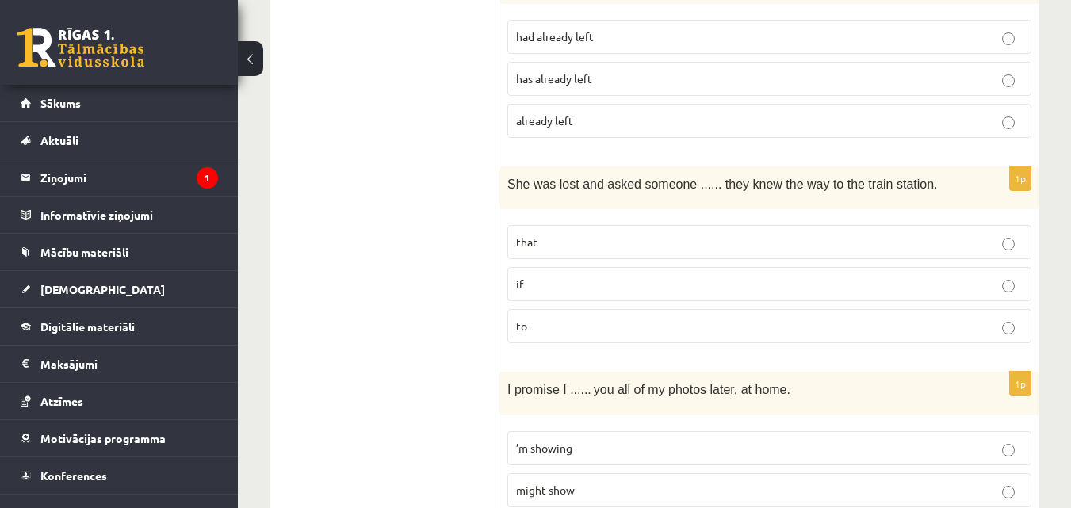
scroll to position [3423, 0]
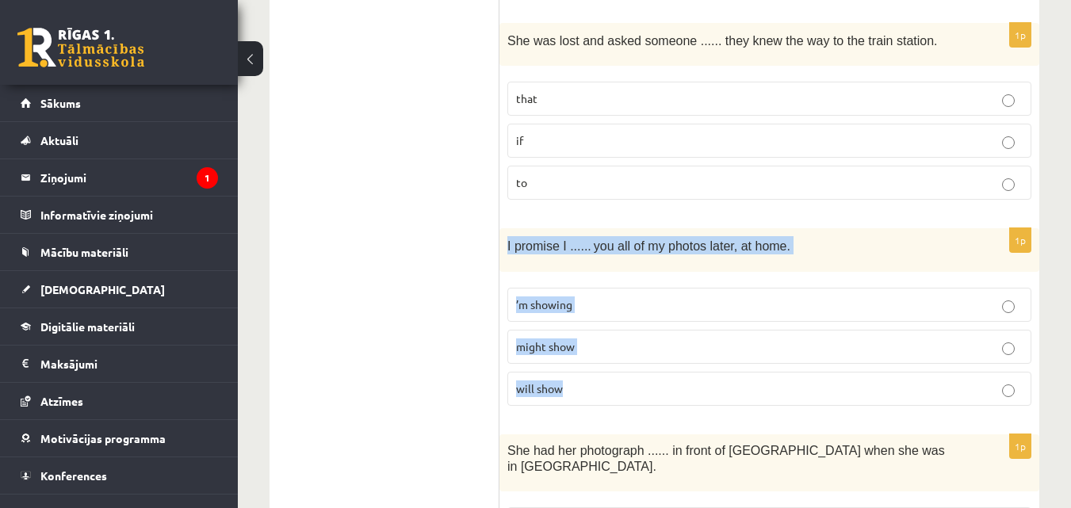
drag, startPoint x: 504, startPoint y: 212, endPoint x: 743, endPoint y: 365, distance: 284.5
click at [743, 365] on div "1p I promise I ...... you all of my photos later, at home. ’m showing might sho…" at bounding box center [769, 323] width 540 height 190
click at [649, 332] on fieldset "’m showing might show will show" at bounding box center [769, 345] width 524 height 131
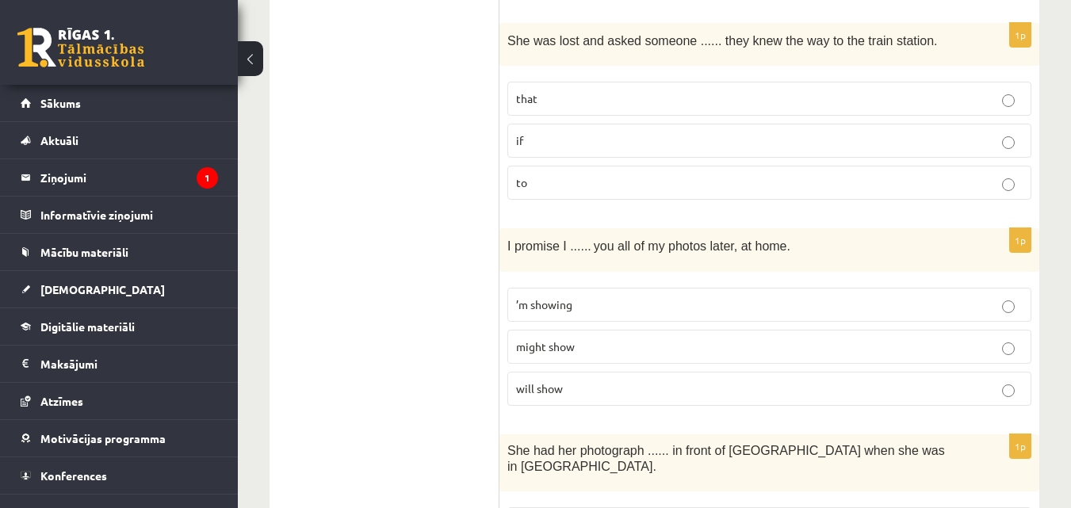
click at [662, 372] on label "will show" at bounding box center [769, 389] width 524 height 34
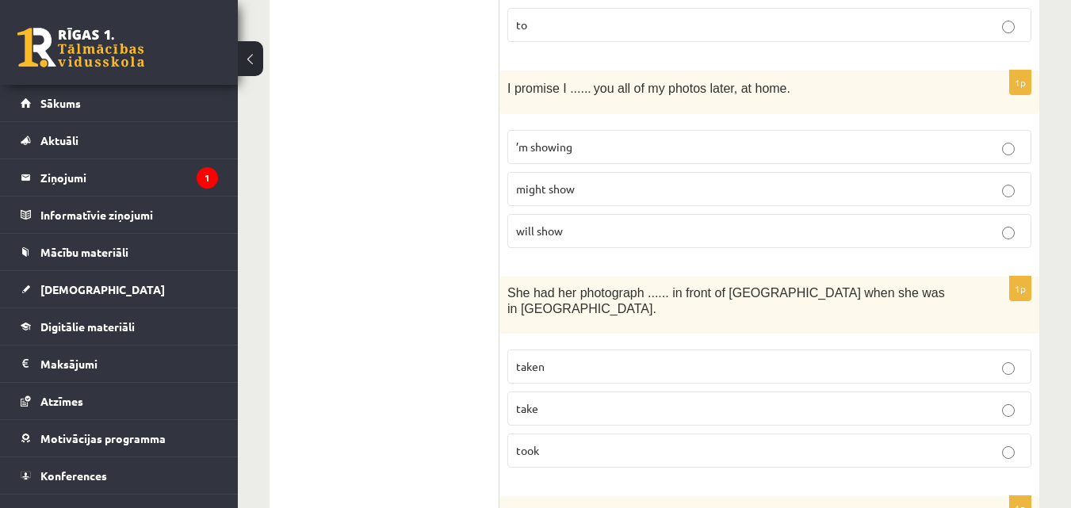
scroll to position [3581, 0]
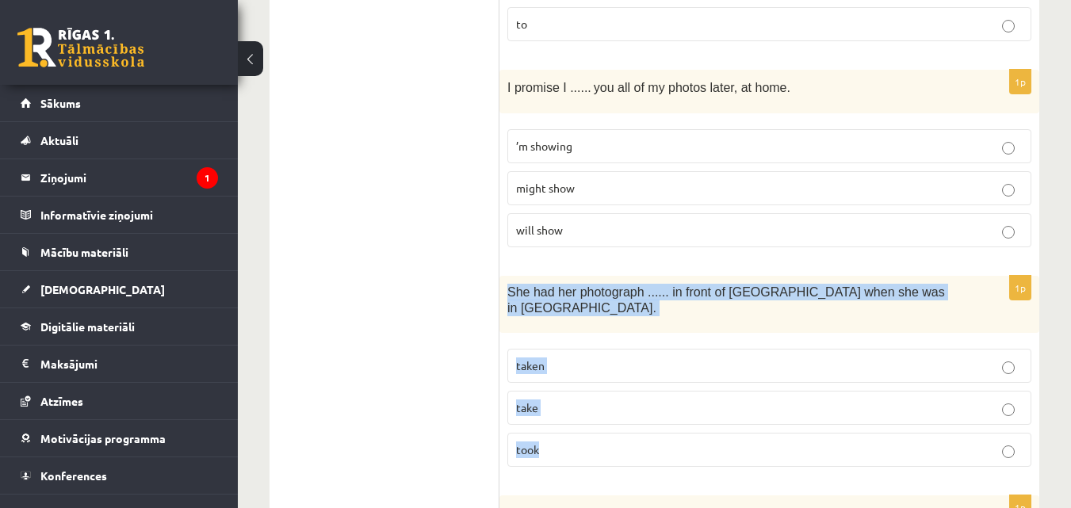
drag, startPoint x: 504, startPoint y: 260, endPoint x: 903, endPoint y: 380, distance: 417.0
click at [903, 380] on div "1p She had her photograph ...... in front of Notre Dame when she was in Paris. …" at bounding box center [769, 378] width 540 height 204
click at [641, 357] on p "taken" at bounding box center [769, 365] width 506 height 17
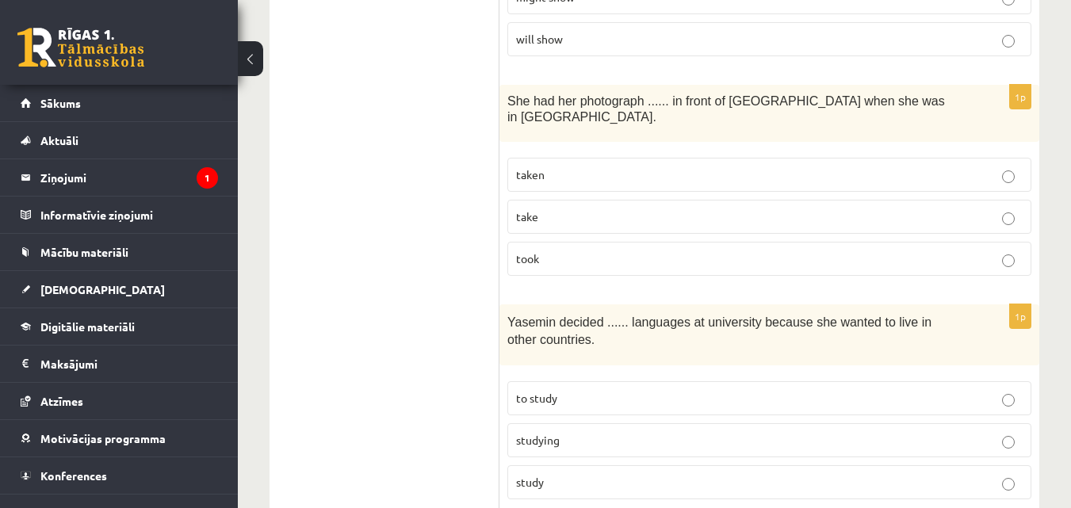
scroll to position [3819, 0]
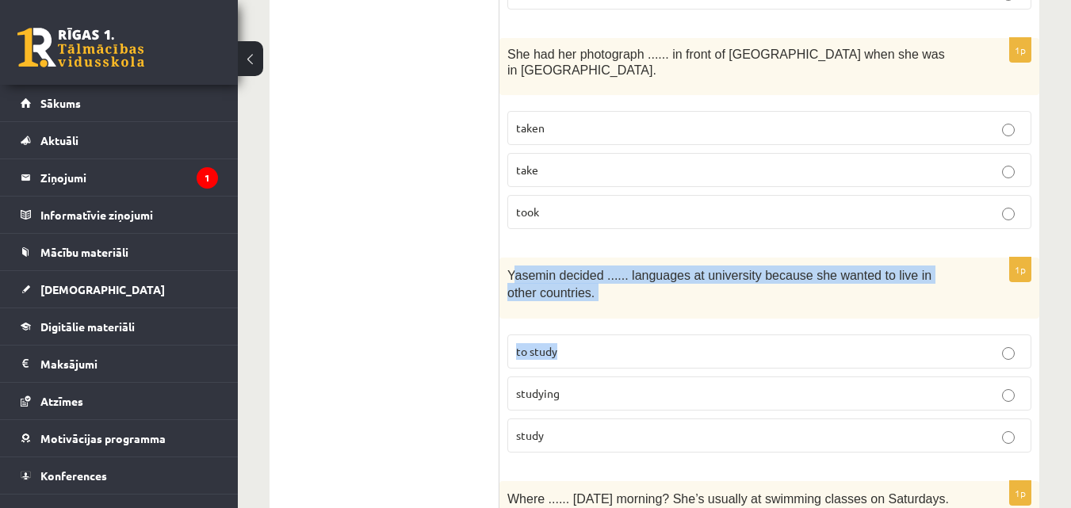
drag, startPoint x: 562, startPoint y: 227, endPoint x: 443, endPoint y: 246, distance: 120.3
click at [804, 275] on div "1p Yasemin decided ...... languages at university because she wanted to live in…" at bounding box center [769, 362] width 540 height 208
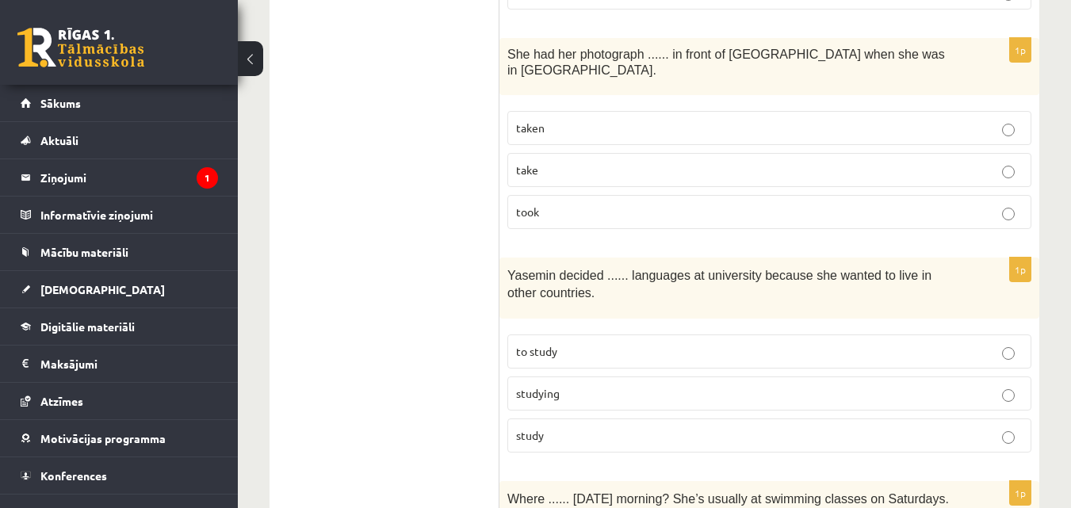
drag, startPoint x: 361, startPoint y: 234, endPoint x: 399, endPoint y: 231, distance: 39.0
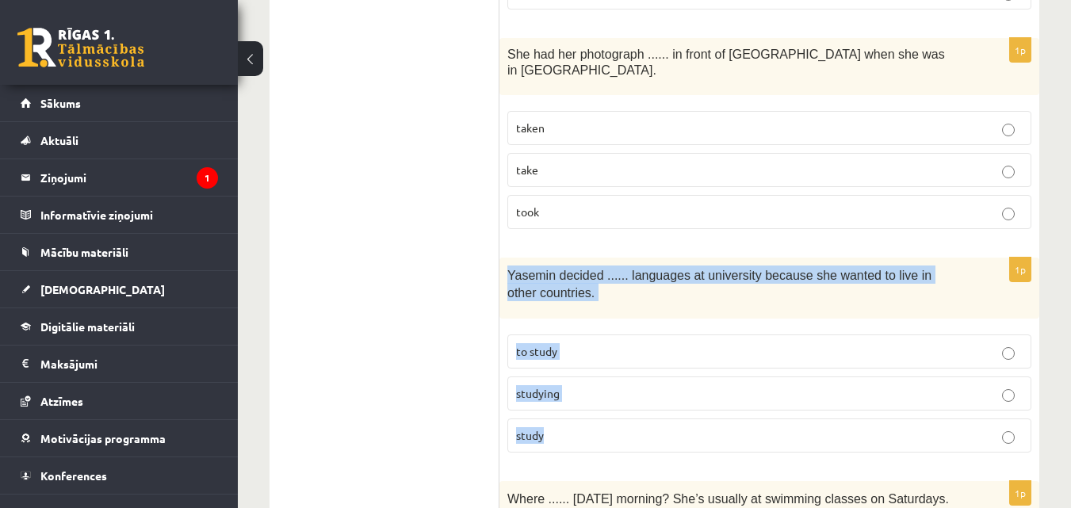
drag, startPoint x: 506, startPoint y: 223, endPoint x: 609, endPoint y: 409, distance: 213.2
click at [609, 409] on div "1p Yasemin decided ...... languages at university because she wanted to live in…" at bounding box center [769, 362] width 540 height 208
click at [593, 343] on p "to study" at bounding box center [769, 351] width 506 height 17
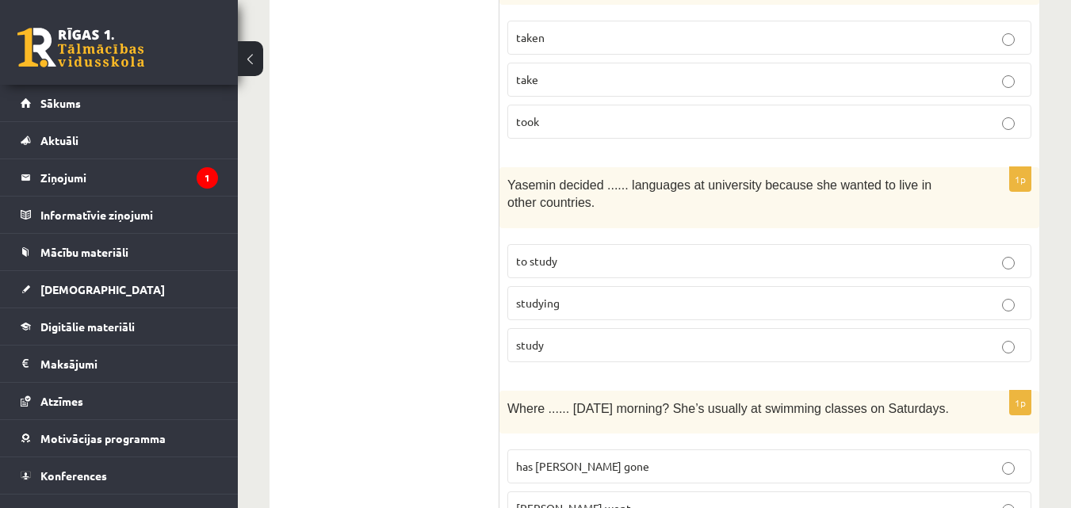
scroll to position [3978, 0]
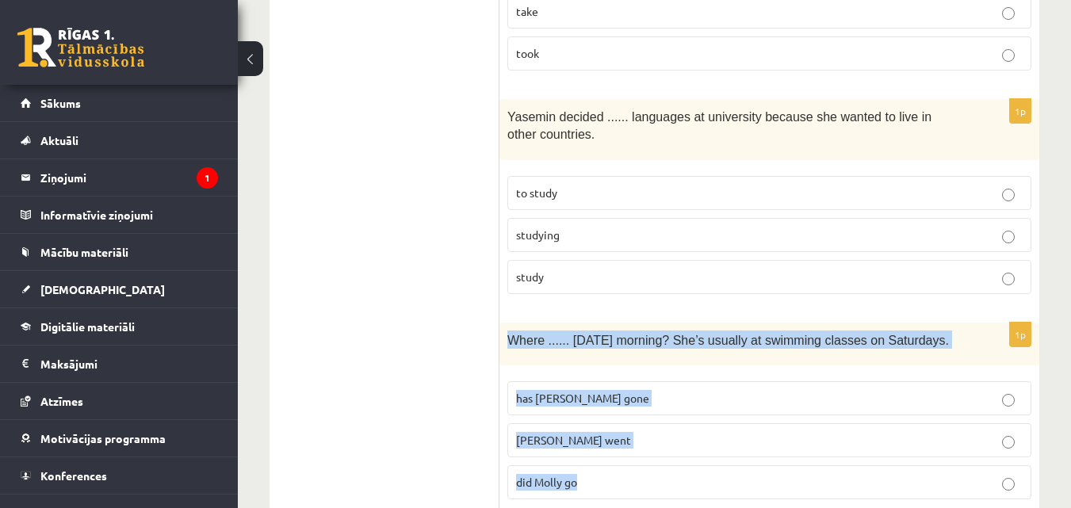
drag, startPoint x: 506, startPoint y: 291, endPoint x: 928, endPoint y: 441, distance: 448.4
click at [929, 444] on div "1p Where ...... yesterday morning? She’s usually at swimming classes on Saturda…" at bounding box center [769, 418] width 540 height 190
click at [622, 474] on p "did Molly go" at bounding box center [769, 482] width 506 height 17
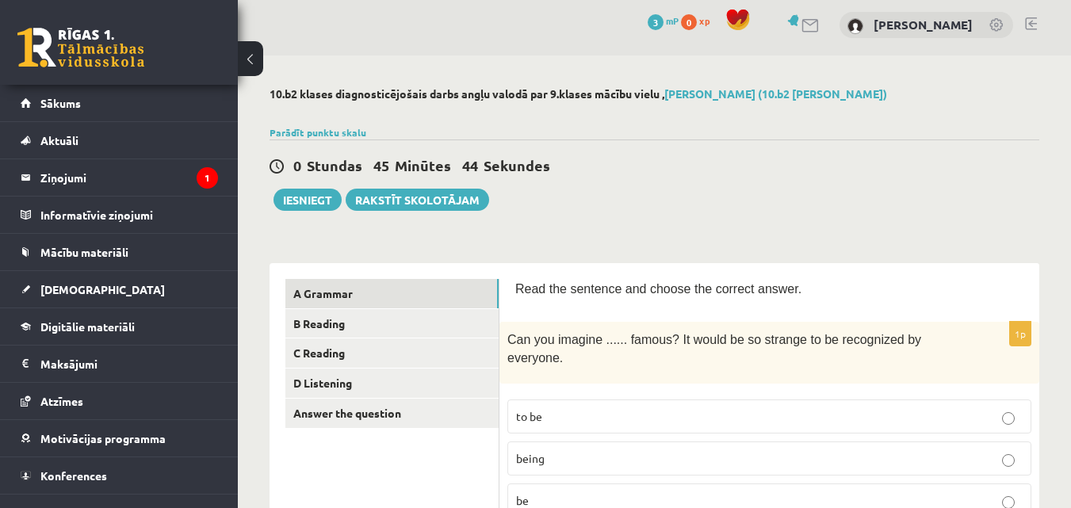
scroll to position [0, 0]
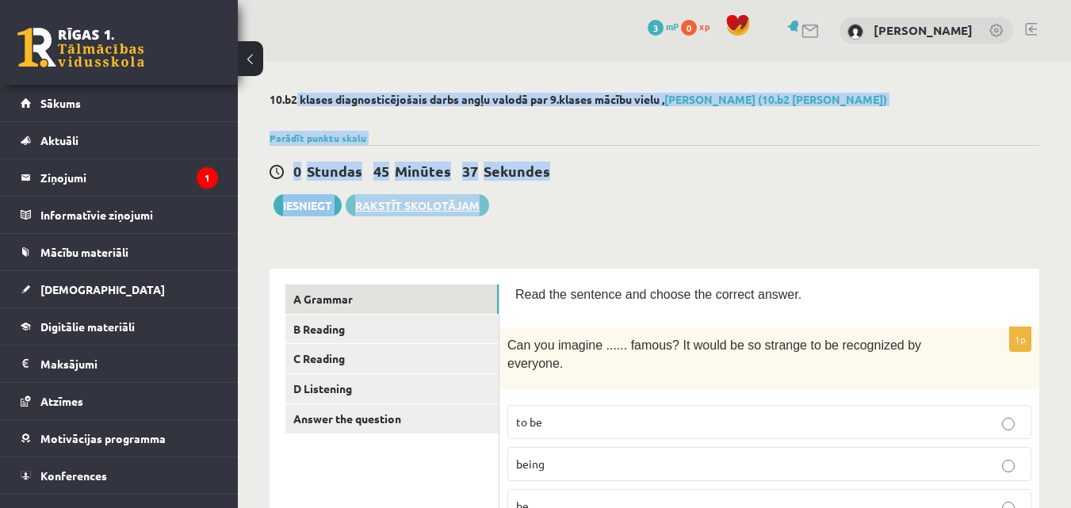
drag, startPoint x: 264, startPoint y: 96, endPoint x: 482, endPoint y: 211, distance: 246.4
click at [590, 202] on div "0 Stundas 44 Minūtes 55 Sekundes Ieskaite saglabāta! Iesniegt Rakstīt skolotājam" at bounding box center [654, 180] width 770 height 71
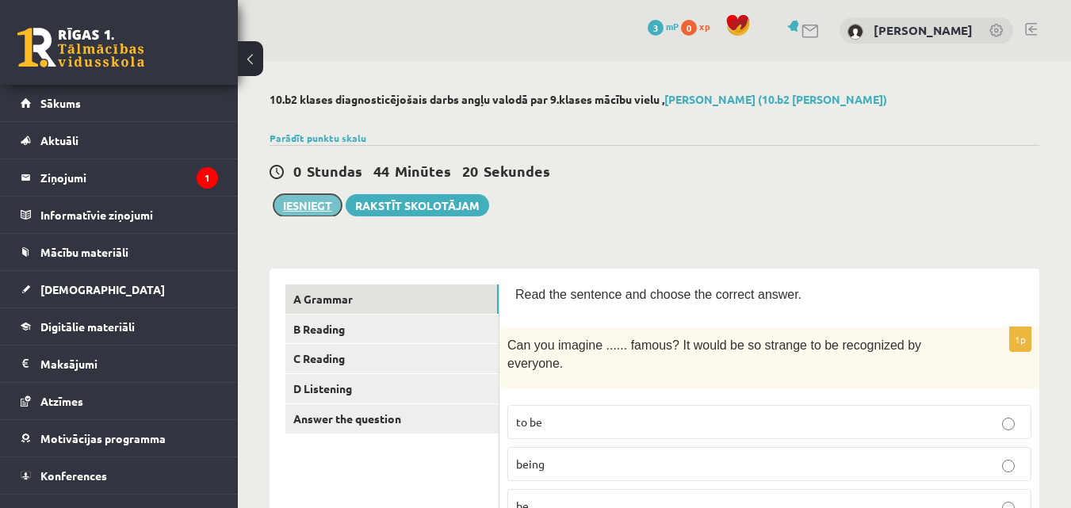
click at [322, 198] on button "Iesniegt" at bounding box center [307, 205] width 68 height 22
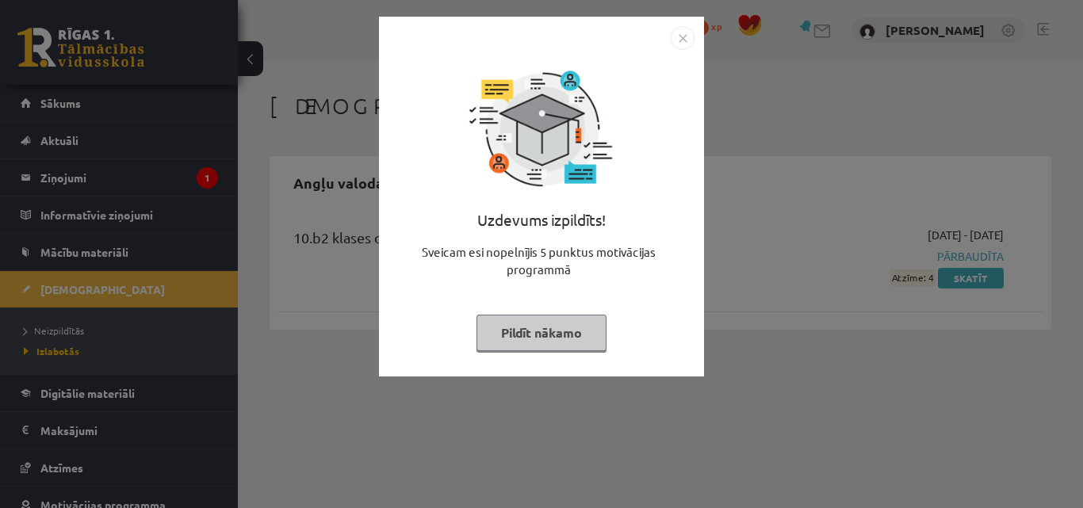
click at [582, 354] on div "Uzdevums izpildīts! Sveicam esi nopelnījis 5 punktus motivācijas programmā Pild…" at bounding box center [541, 208] width 306 height 317
click at [530, 341] on button "Pildīt nākamo" at bounding box center [541, 333] width 130 height 36
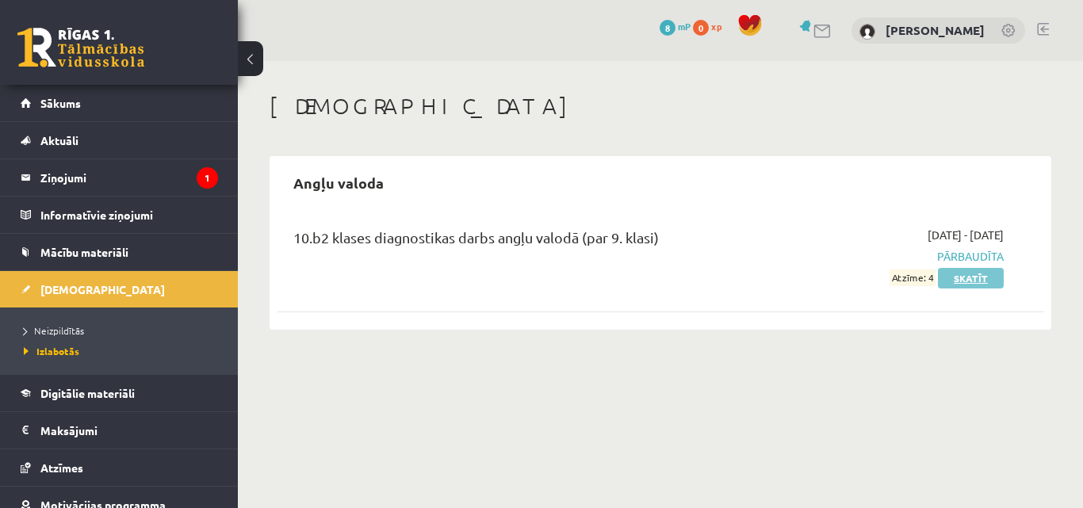
click at [967, 273] on link "Skatīt" at bounding box center [971, 278] width 66 height 21
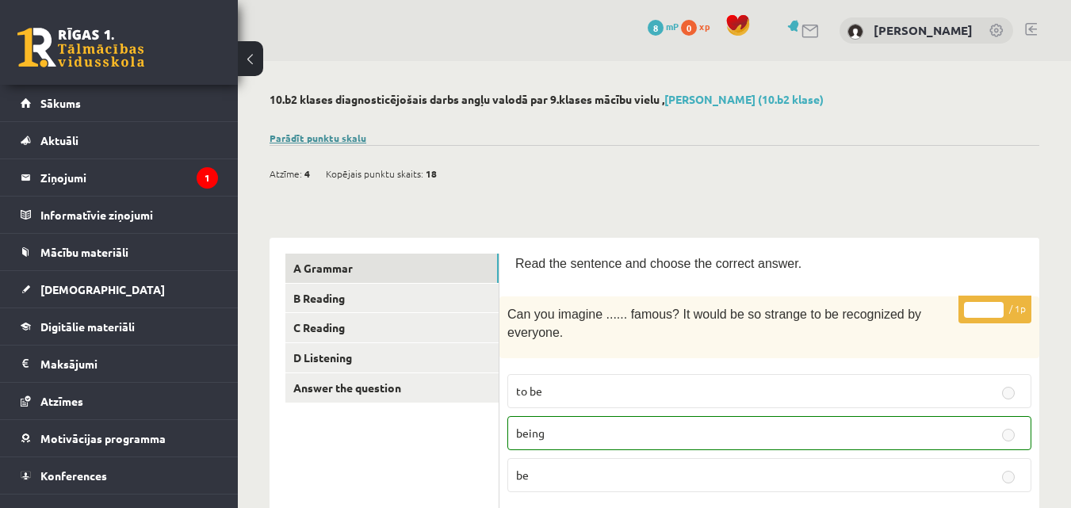
click at [349, 142] on link "Parādīt punktu skalu" at bounding box center [317, 138] width 97 height 13
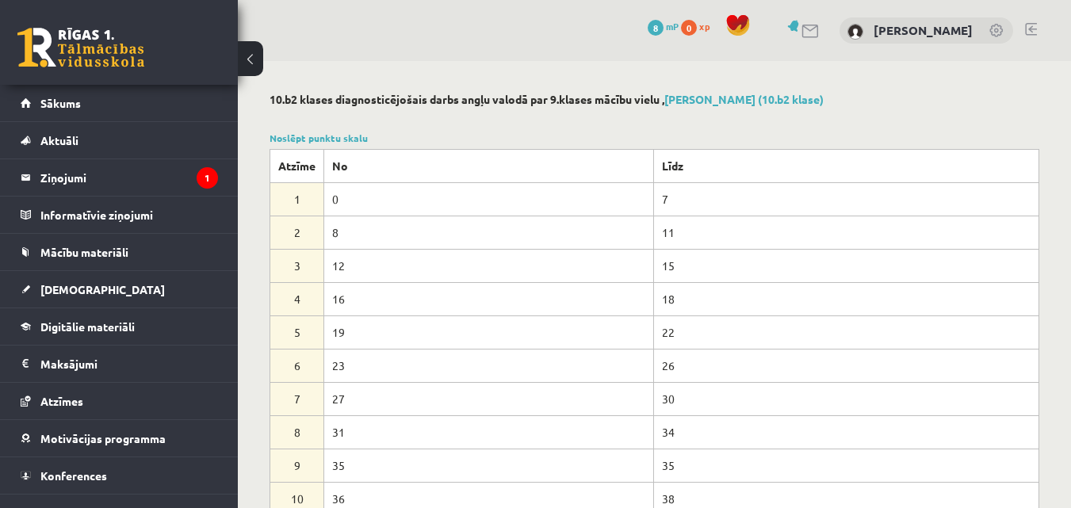
click at [614, 131] on div "Noslēpt punktu skalu Atzīme No Līdz 1 0 7 2 8 11 3 12 15 4 16 18 5 19 22 6 23 2…" at bounding box center [654, 323] width 770 height 385
click at [348, 138] on link "Noslēpt punktu skalu" at bounding box center [318, 138] width 98 height 13
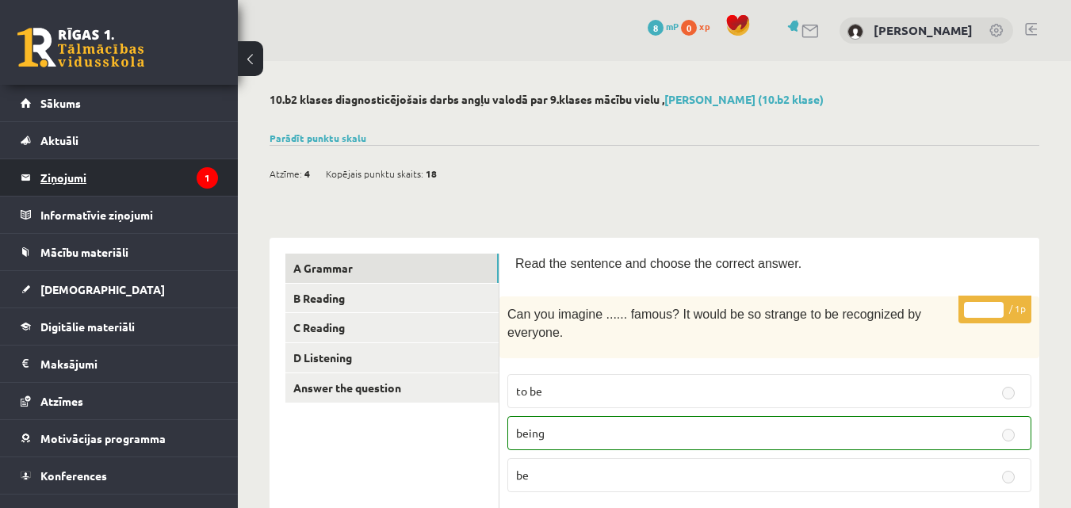
click at [184, 186] on legend "Ziņojumi 1" at bounding box center [129, 177] width 178 height 36
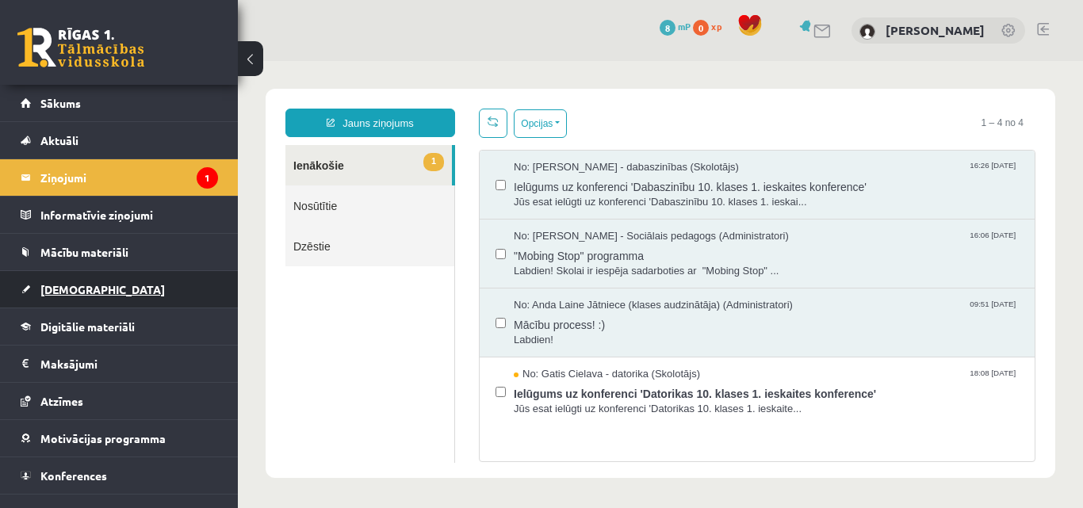
click at [91, 295] on link "[DEMOGRAPHIC_DATA]" at bounding box center [119, 289] width 197 height 36
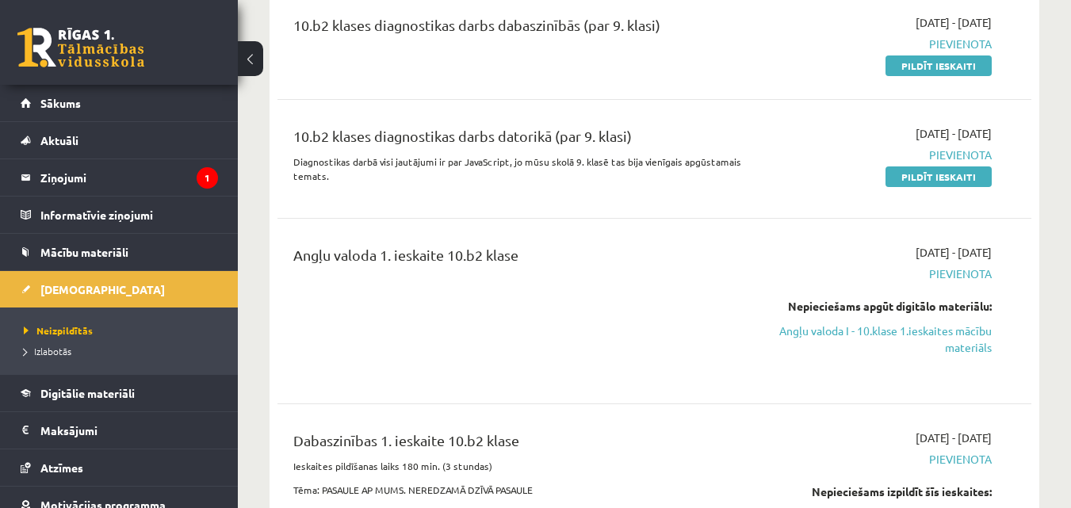
scroll to position [79, 0]
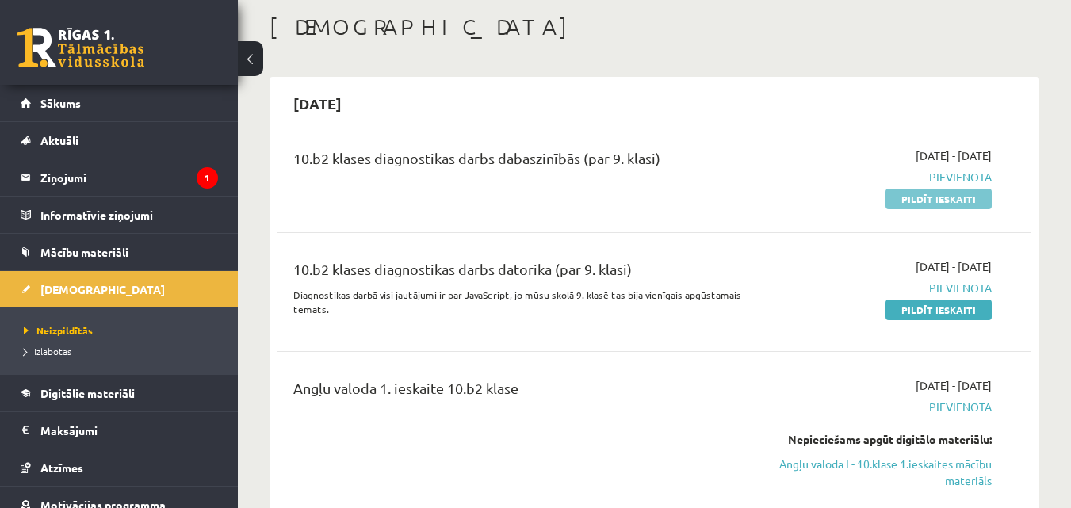
click at [930, 196] on link "Pildīt ieskaiti" at bounding box center [938, 199] width 106 height 21
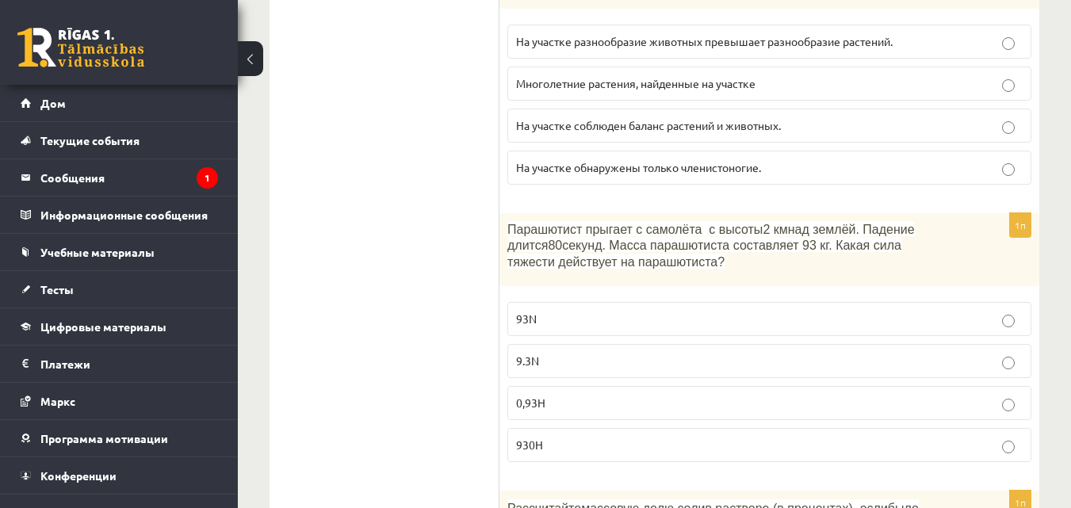
scroll to position [55, 0]
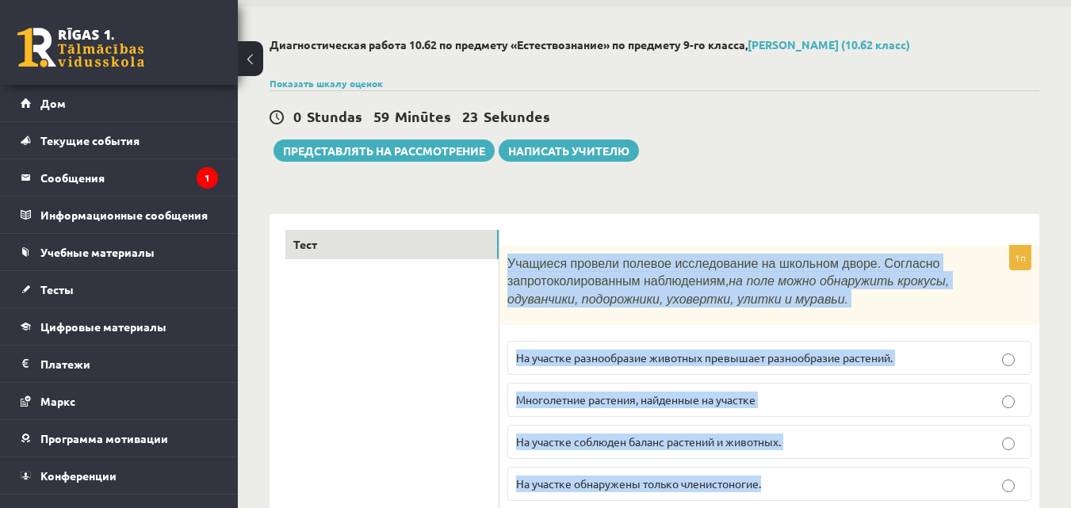
drag, startPoint x: 506, startPoint y: 261, endPoint x: 798, endPoint y: 483, distance: 366.9
click at [798, 483] on div "1п Учащиеся провели полевое исследование на школьном дворе. Согласно запротокол…" at bounding box center [769, 380] width 540 height 268
copy div "Учащиеся провели полевое исследование на школьном дворе. Согласно запротоколиро…"
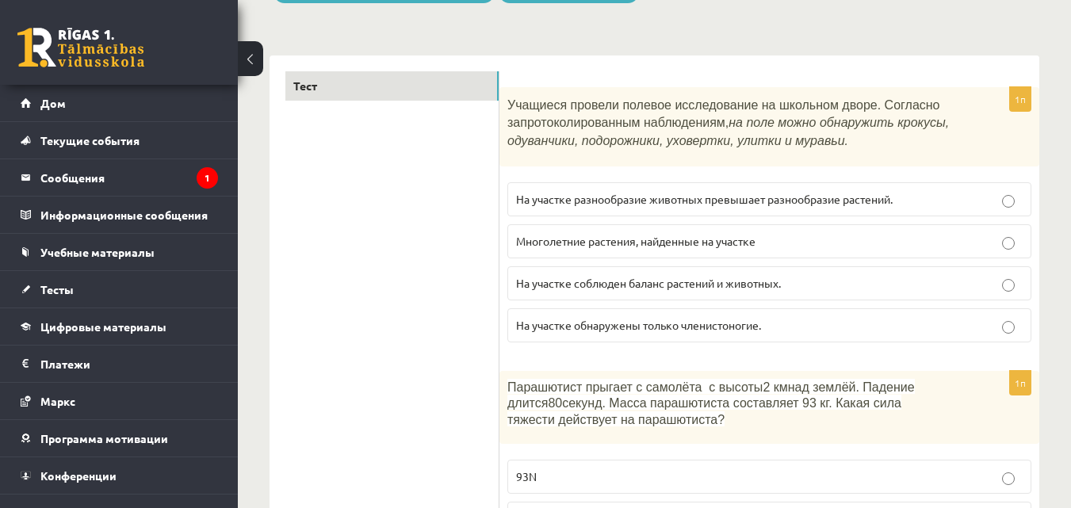
click at [608, 239] on font "Многолетние растения, найденные на участке" at bounding box center [635, 241] width 239 height 14
click at [731, 273] on label "На участке соблюден баланс растений и животных." at bounding box center [769, 283] width 524 height 34
click at [730, 228] on label "Многолетние растения, найденные на участке" at bounding box center [769, 241] width 524 height 34
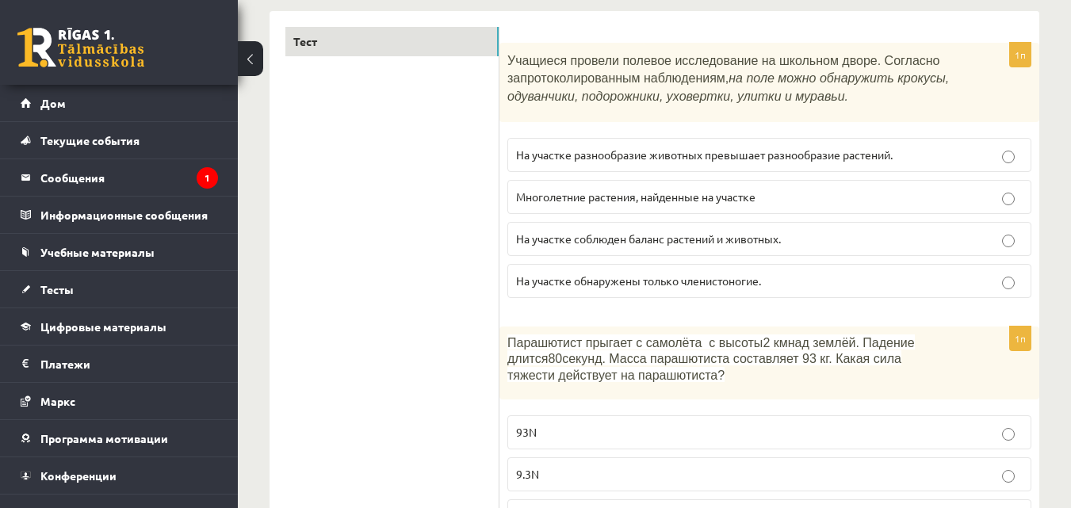
scroll to position [372, 0]
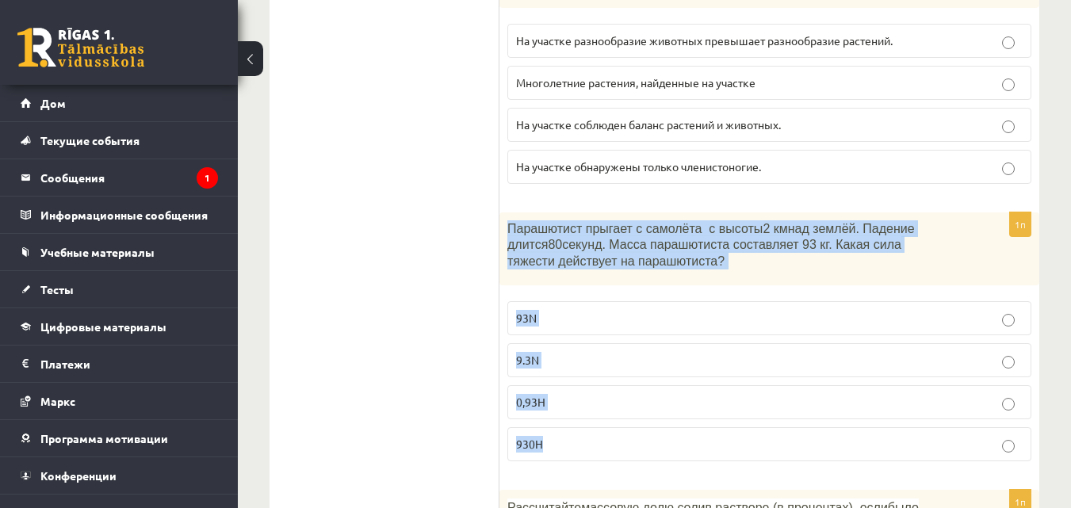
drag, startPoint x: 533, startPoint y: 230, endPoint x: 818, endPoint y: 433, distance: 349.4
click at [818, 433] on div "1п Парашютист прыгает с самолёта с высоты 2 км над землёй. Падение длится 80 се…" at bounding box center [769, 343] width 540 height 262
click at [515, 238] on font "секунд. Масса парашютиста составляет 93 кг. Какая сила тяжести действует на пар…" at bounding box center [704, 253] width 394 height 30
drag, startPoint x: 506, startPoint y: 225, endPoint x: 680, endPoint y: 452, distance: 286.0
click at [680, 452] on div "1п Парашютист прыгает с самолёта с высоты 2 км над землёй. Падение длится 80 се…" at bounding box center [769, 343] width 540 height 262
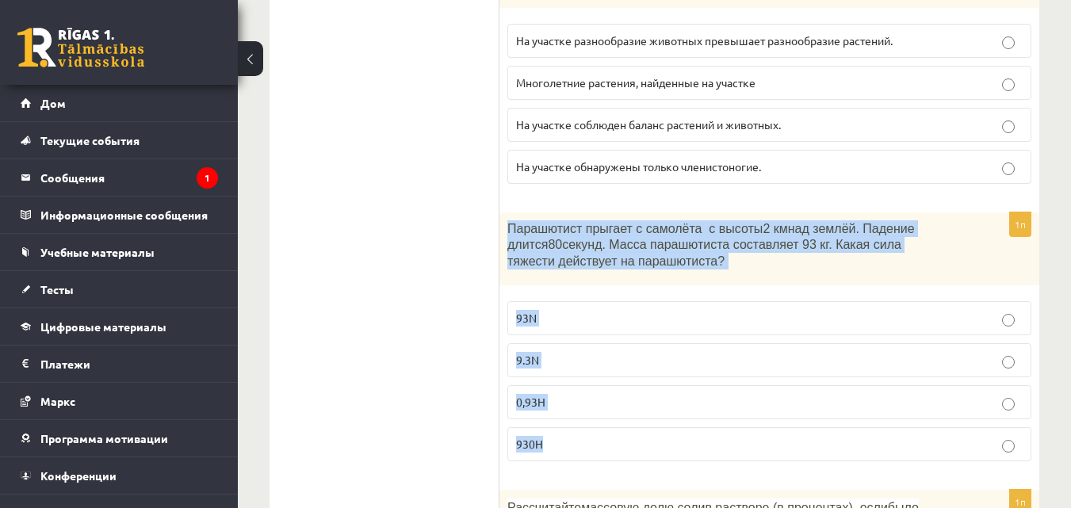
copy div "Парашютист прыгает с самолёта с высоты 2 км над землёй. Падение длится 80 секун…"
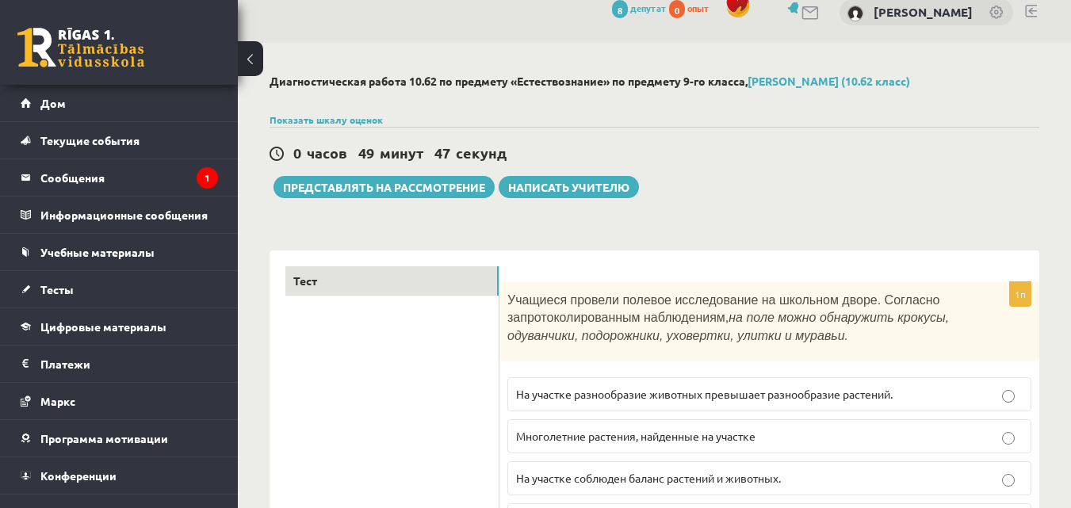
scroll to position [0, 0]
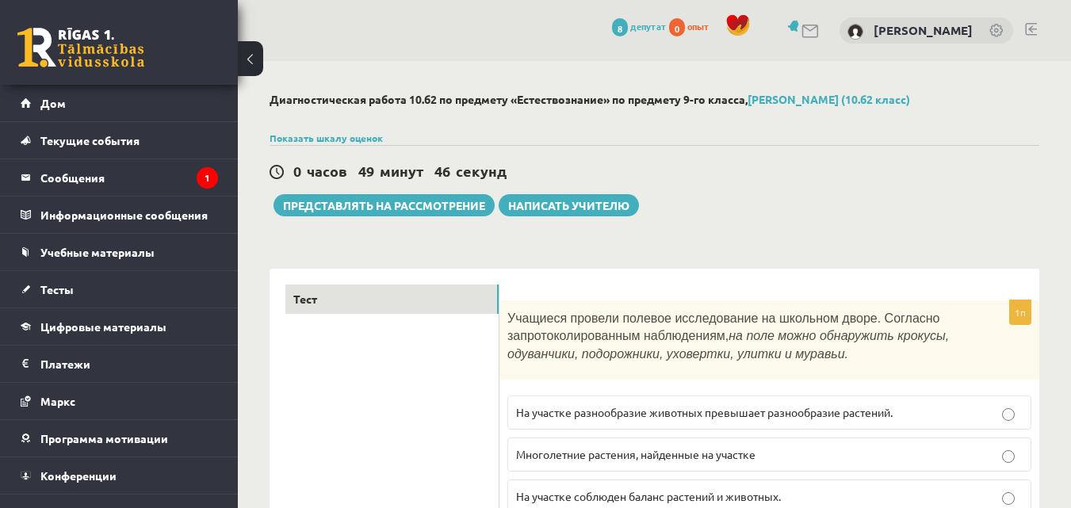
click at [1033, 25] on link at bounding box center [1031, 29] width 12 height 13
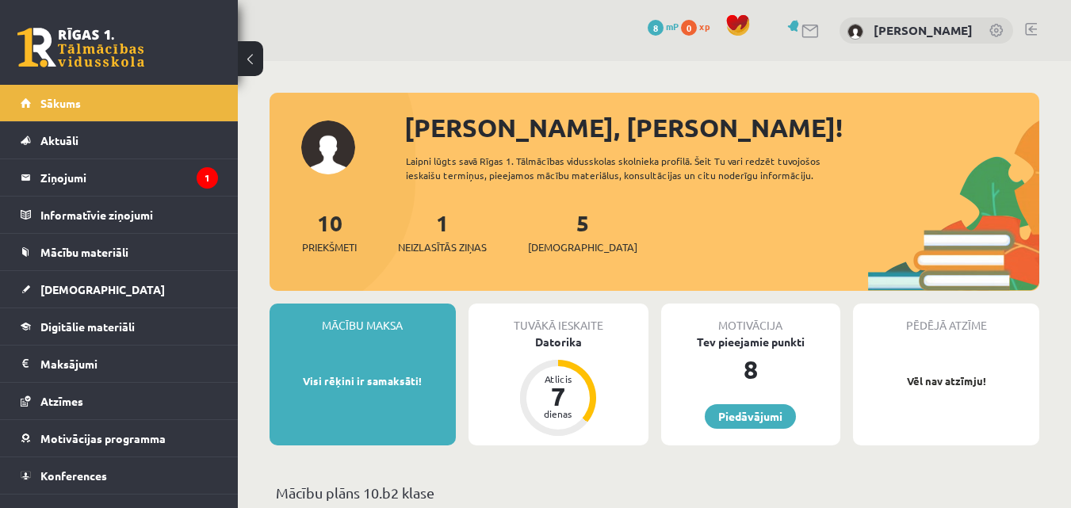
click at [668, 29] on span "mP" at bounding box center [672, 26] width 13 height 13
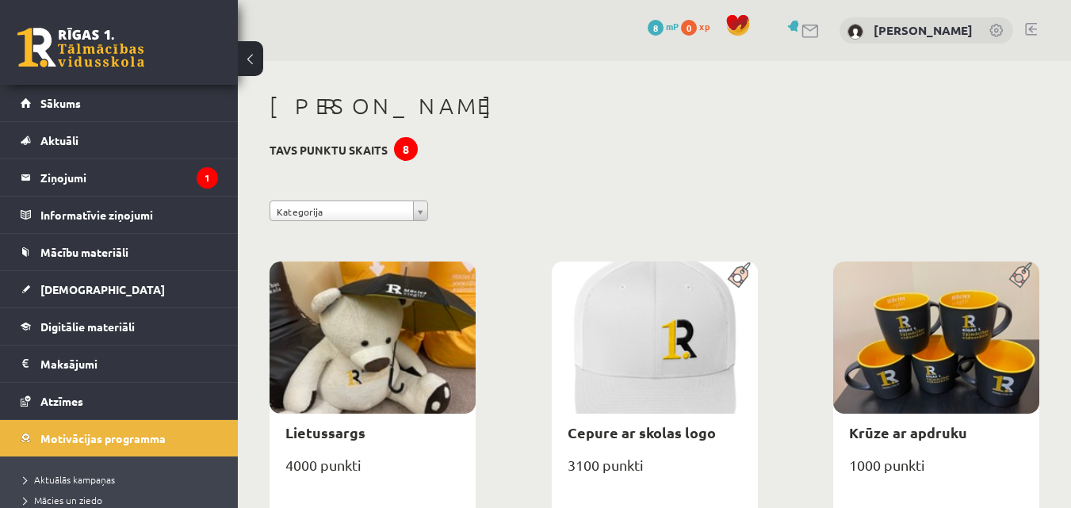
click at [733, 25] on span at bounding box center [738, 25] width 24 height 24
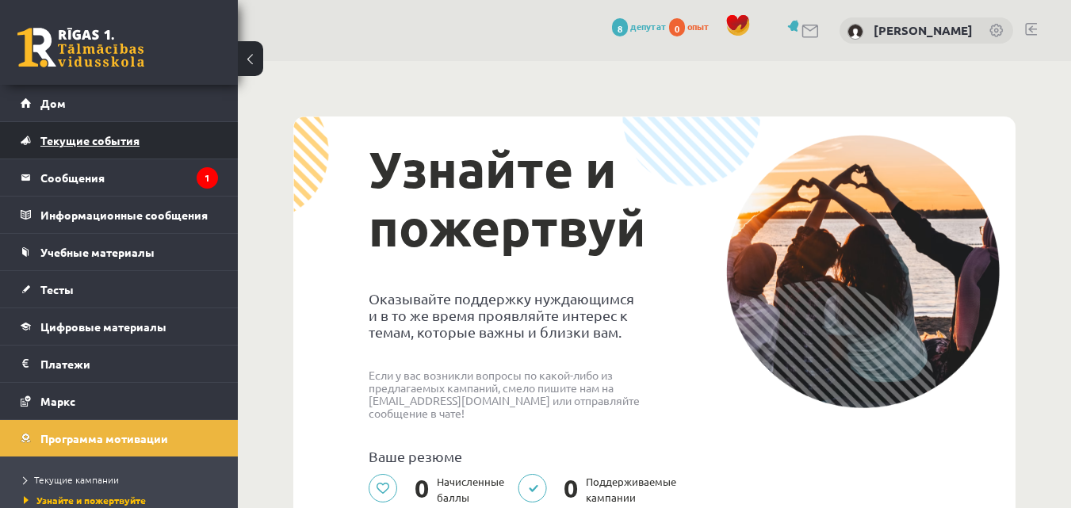
click at [82, 140] on font "Текущие события" at bounding box center [89, 140] width 99 height 14
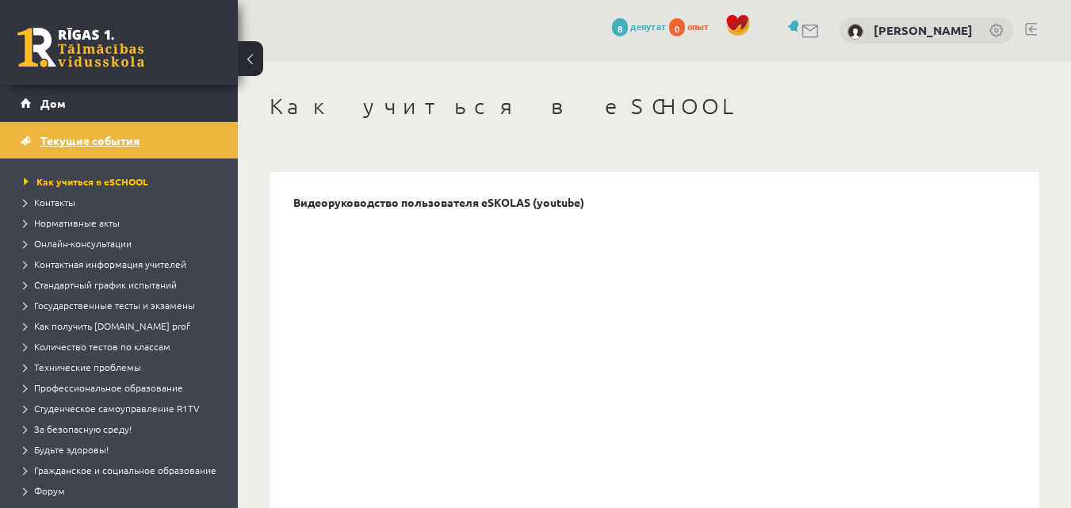
click at [179, 140] on link "Текущие события" at bounding box center [119, 140] width 197 height 36
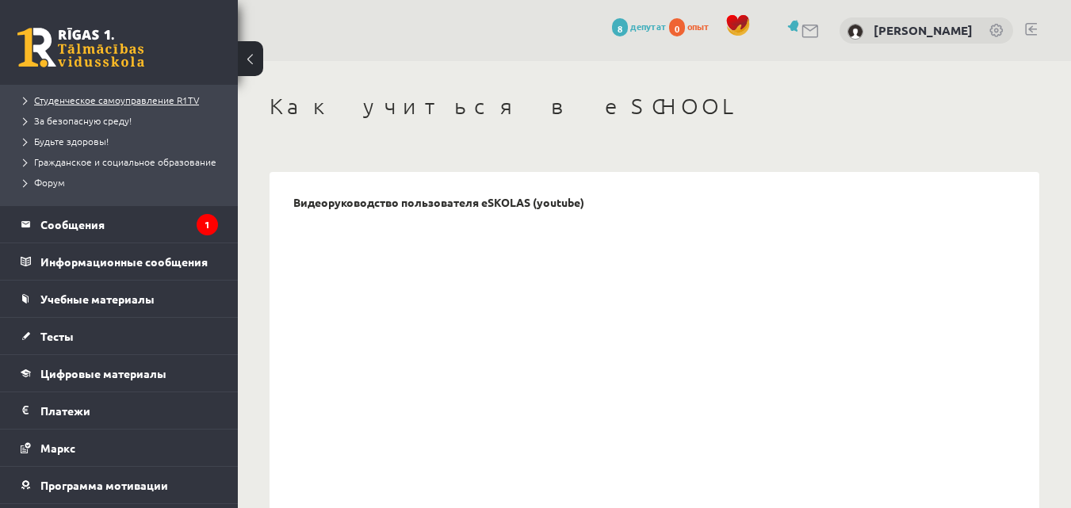
scroll to position [317, 0]
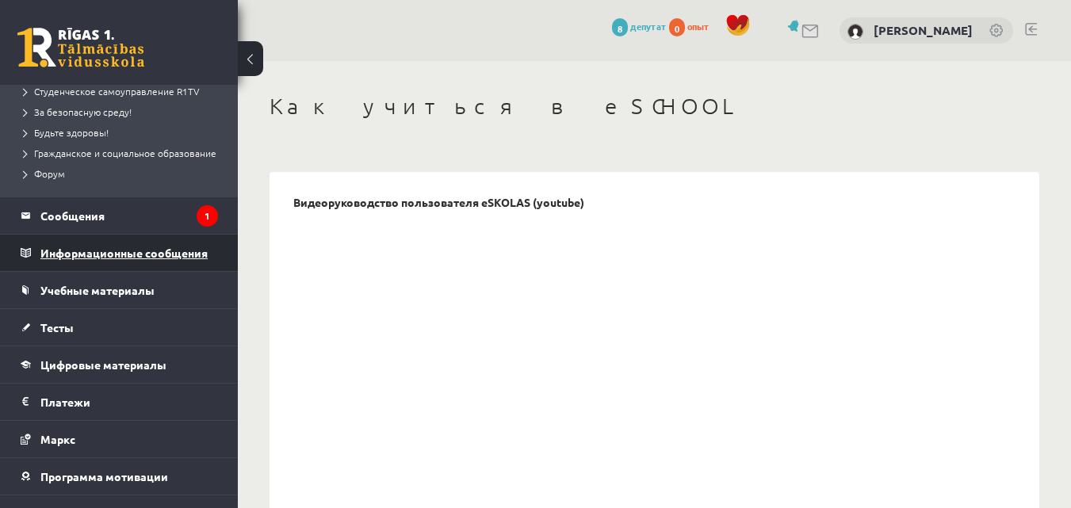
click at [75, 260] on font "Информационные сообщения" at bounding box center [123, 253] width 167 height 14
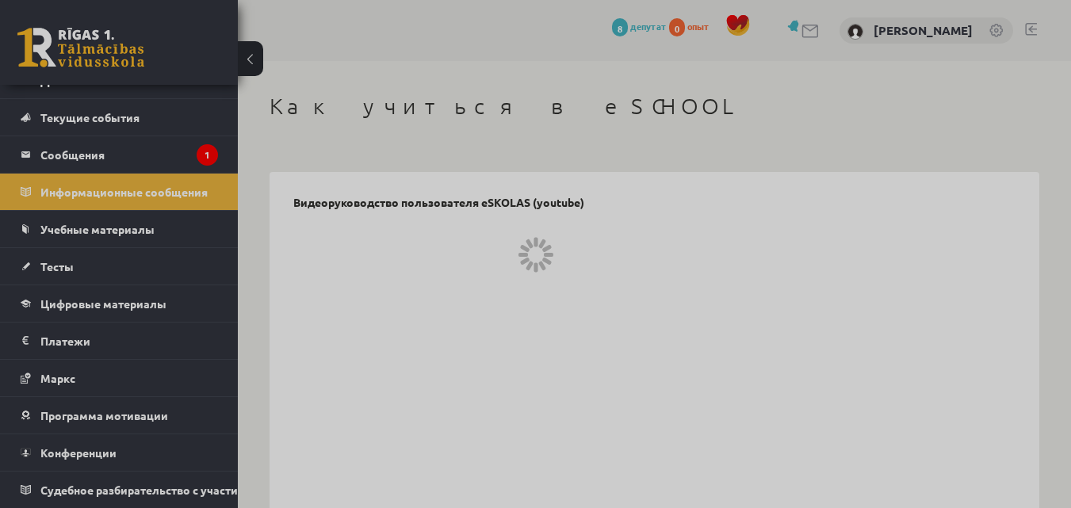
scroll to position [35, 0]
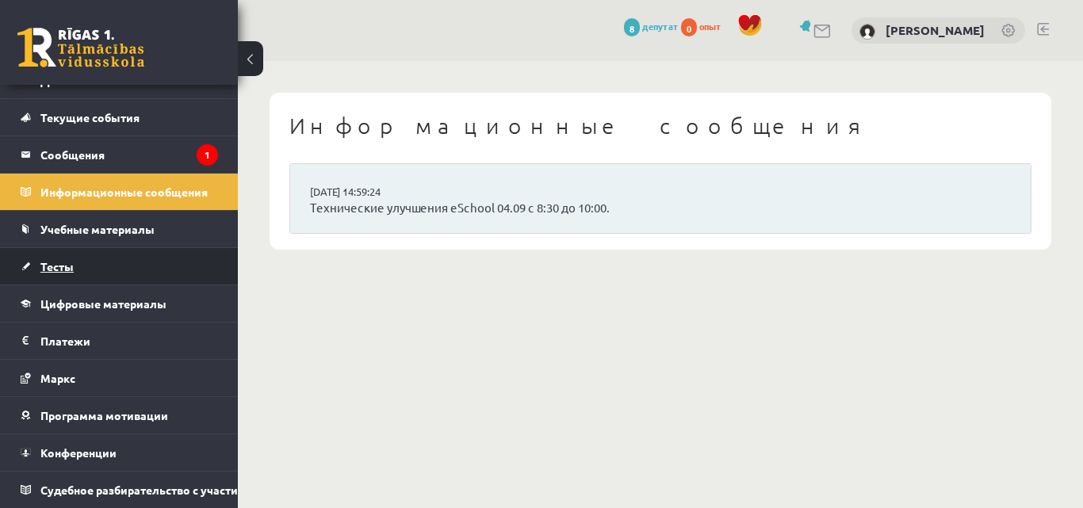
click at [83, 255] on link "Тесты" at bounding box center [119, 266] width 197 height 36
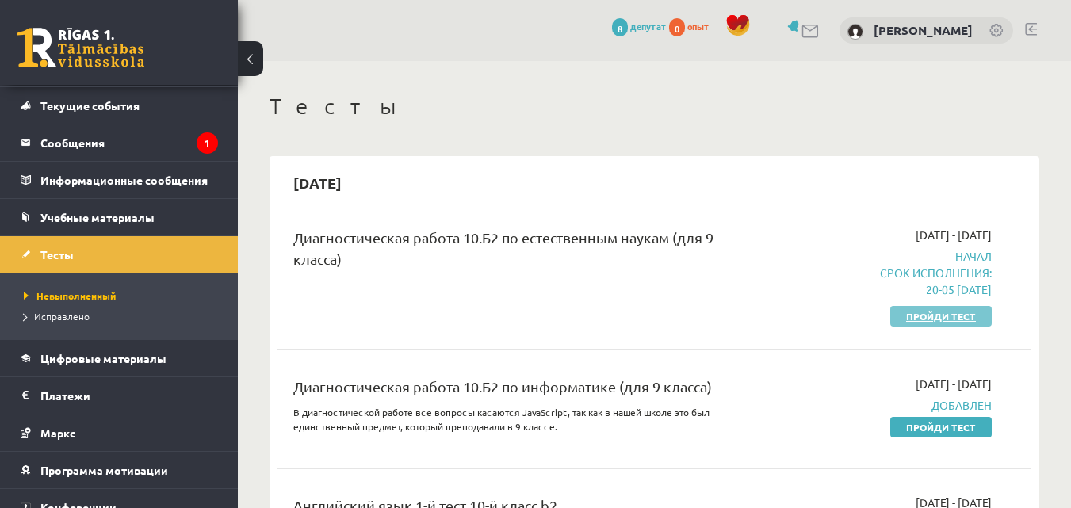
click at [930, 312] on font "Пройди тест" at bounding box center [941, 316] width 70 height 13
